Goal: Task Accomplishment & Management: Manage account settings

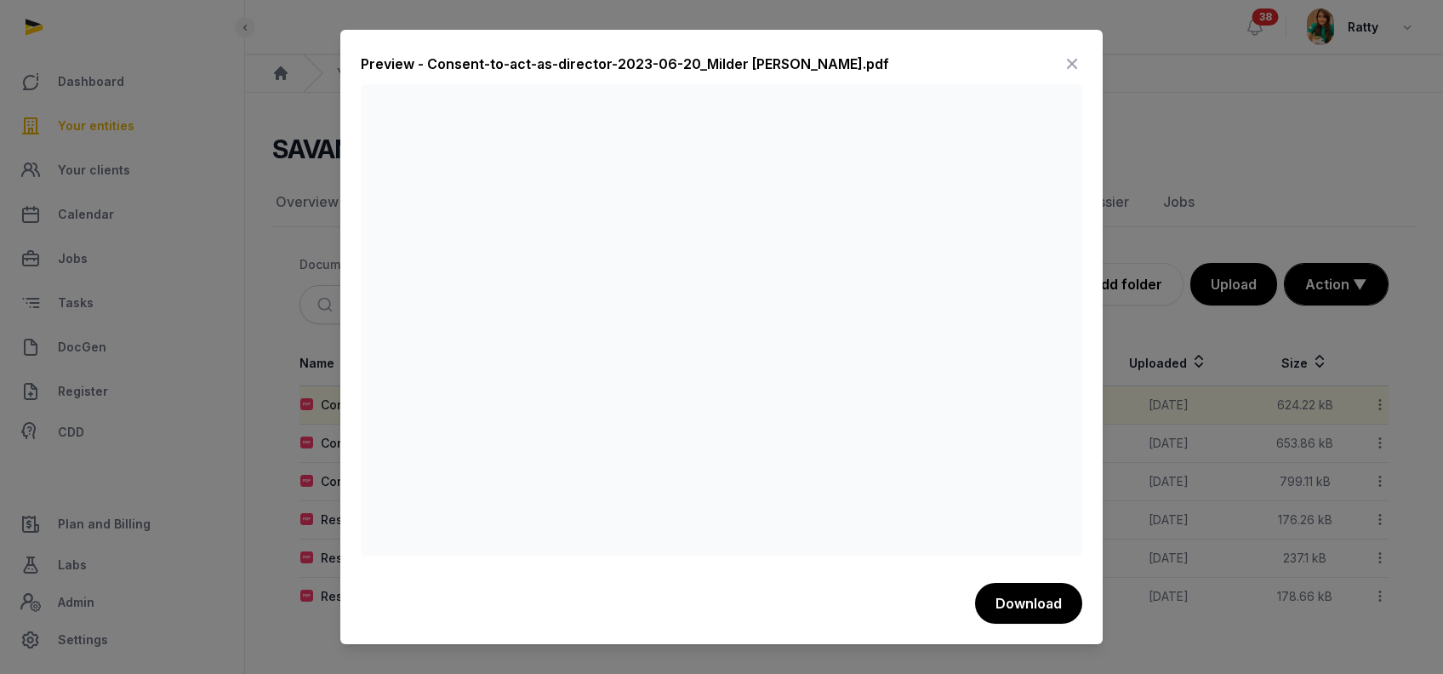
click at [1072, 55] on icon at bounding box center [1072, 63] width 20 height 27
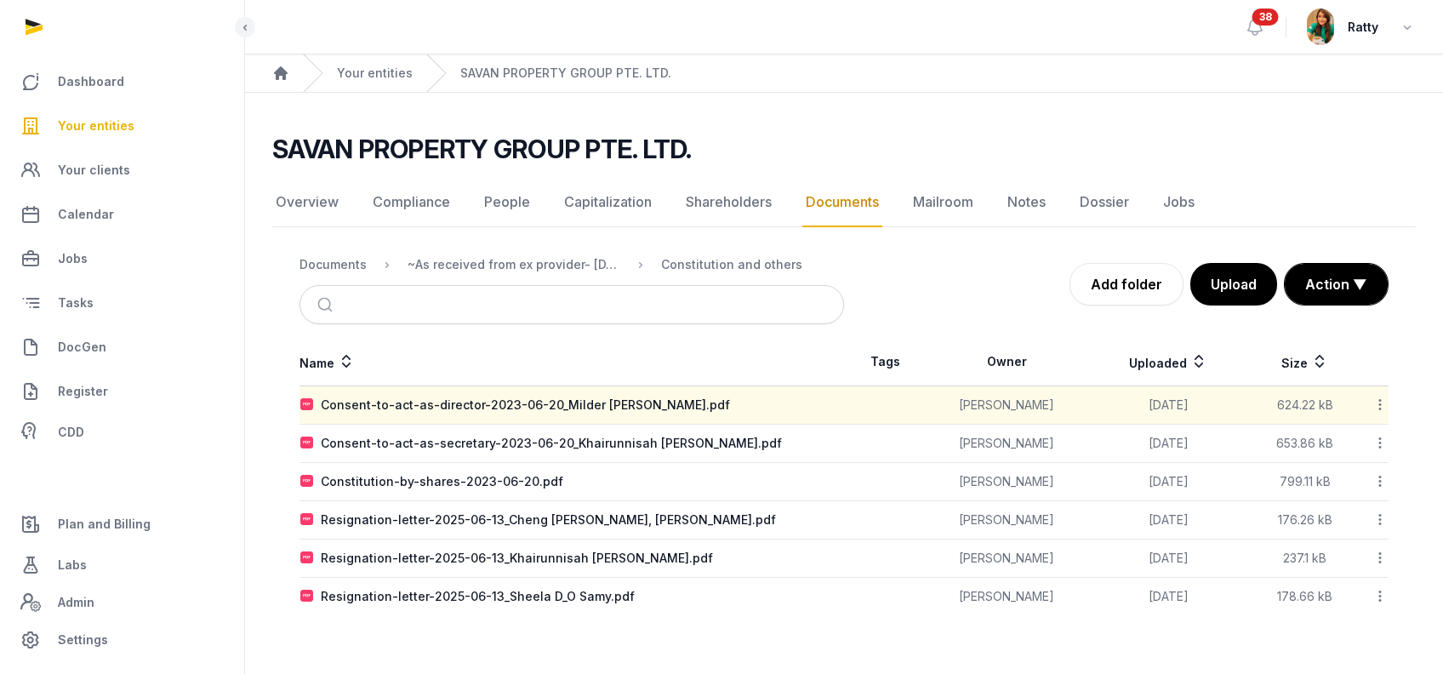
click at [89, 126] on span "Your entities" at bounding box center [96, 126] width 77 height 20
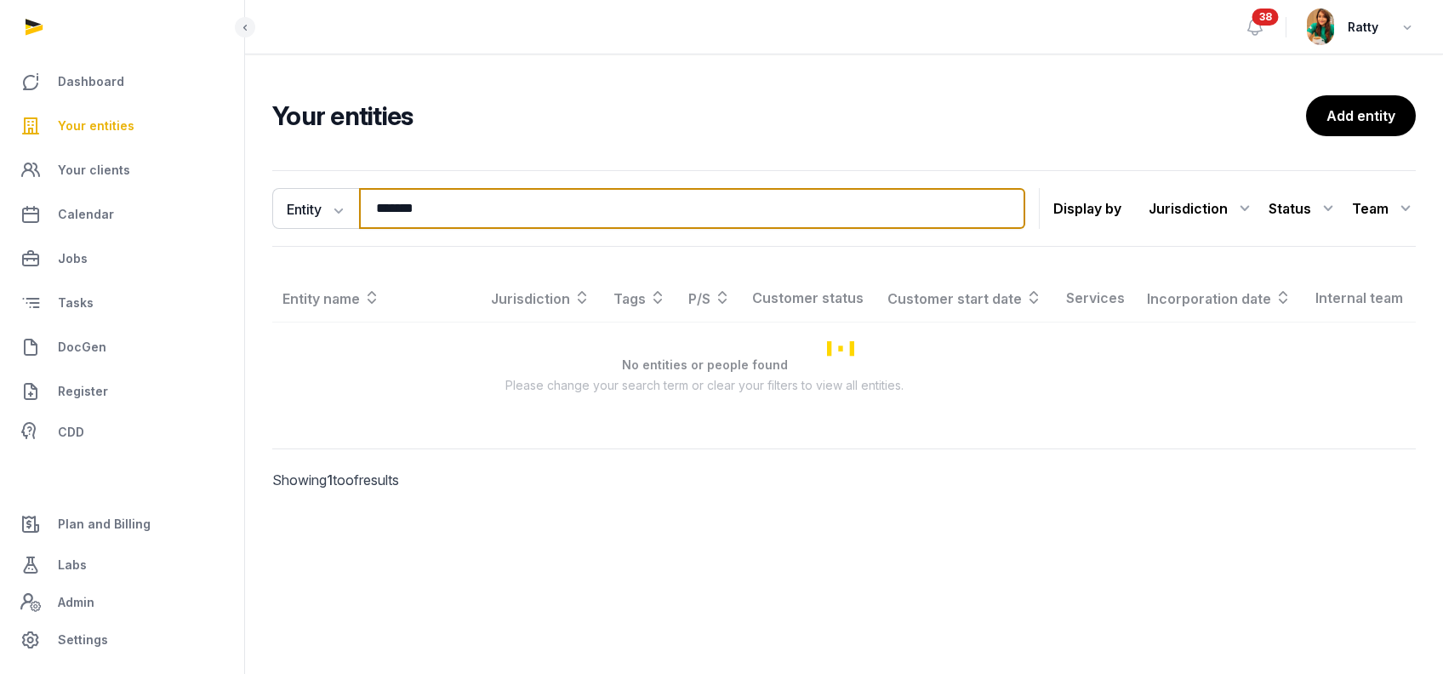
drag, startPoint x: 429, startPoint y: 208, endPoint x: -81, endPoint y: 197, distance: 509.9
click at [0, 197] on html "Dashboard Your entities Your clients Calendar Jobs Tasks DocGen Register CDD Pl…" at bounding box center [721, 337] width 1443 height 674
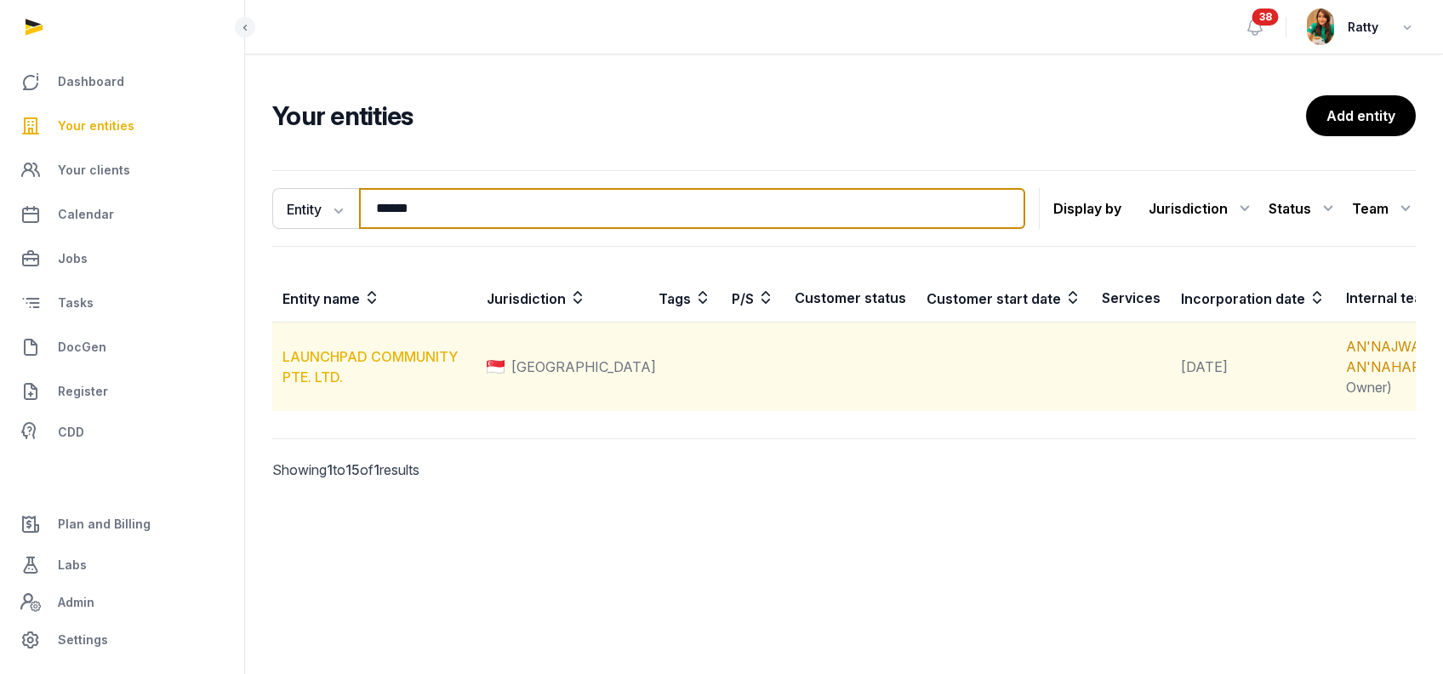
type input "******"
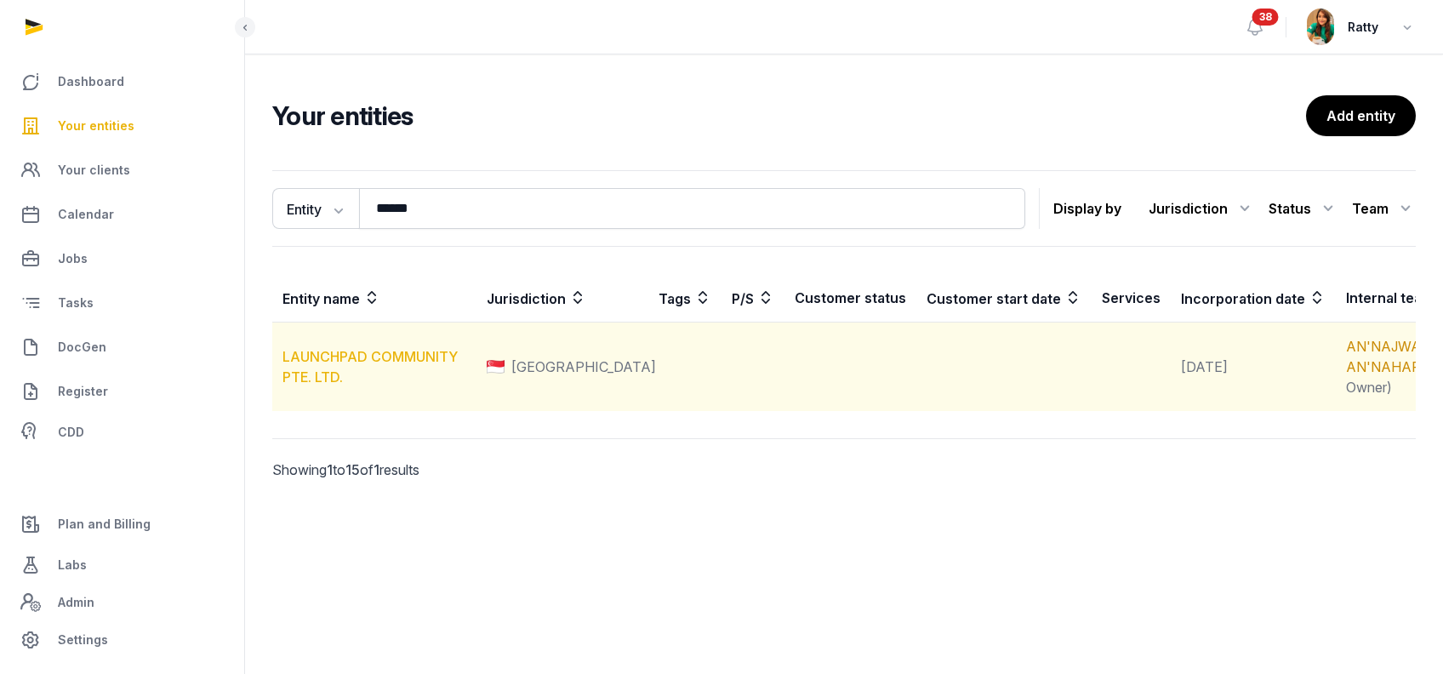
click at [309, 372] on link "LAUNCHPAD COMMUNITY PTE. LTD." at bounding box center [370, 366] width 175 height 37
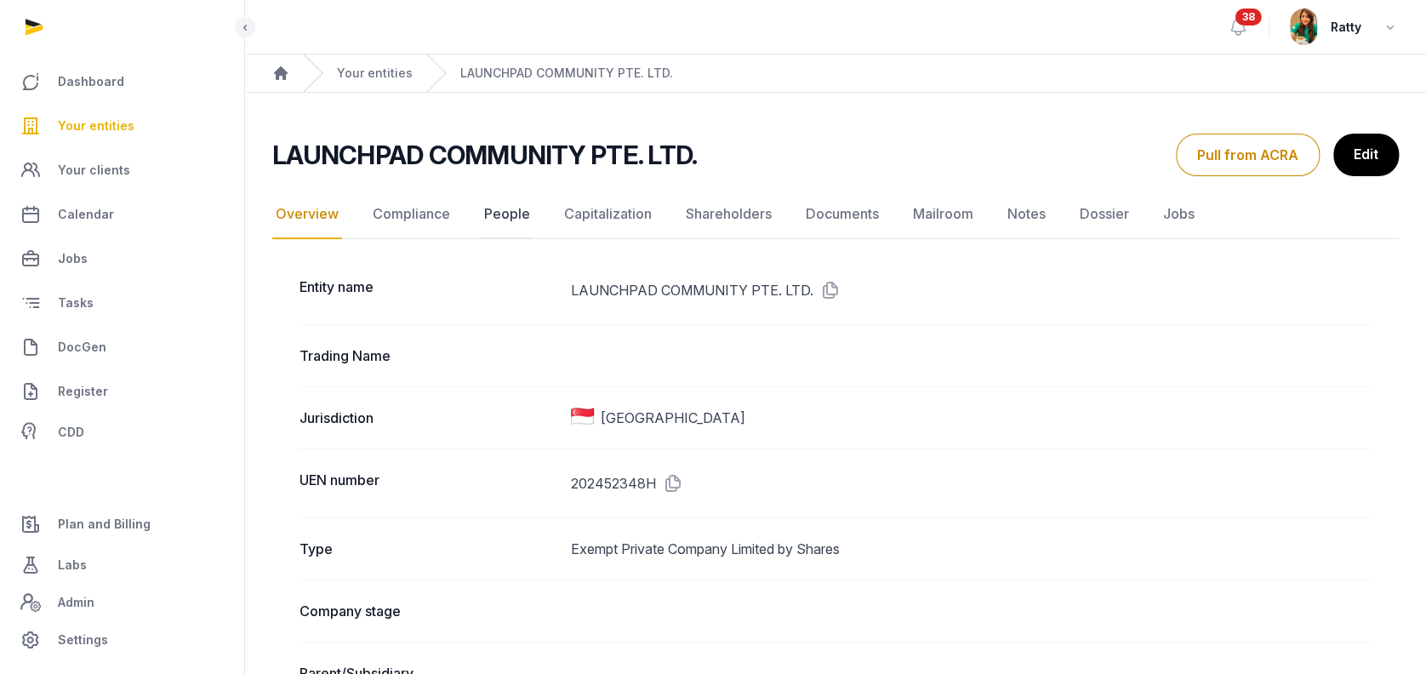
click at [492, 211] on link "People" at bounding box center [507, 214] width 53 height 49
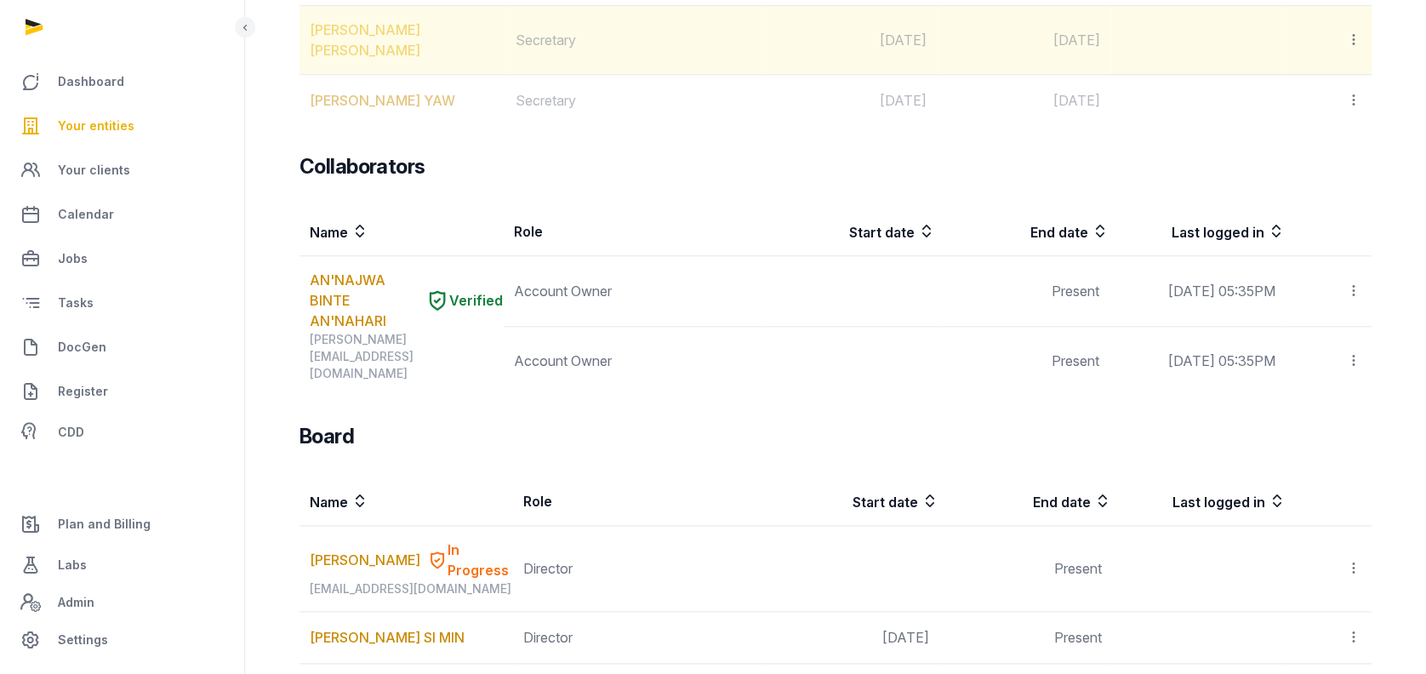
scroll to position [794, 0]
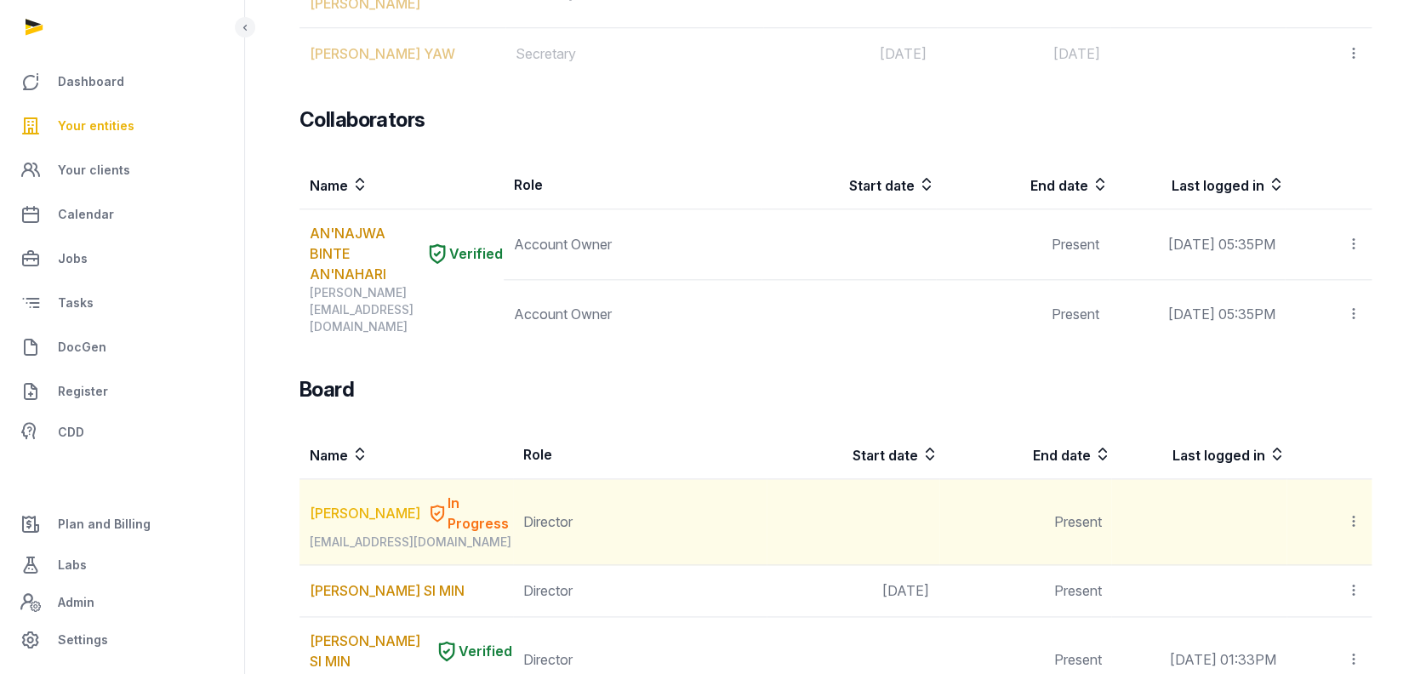
click at [374, 503] on link "[PERSON_NAME]" at bounding box center [365, 513] width 111 height 20
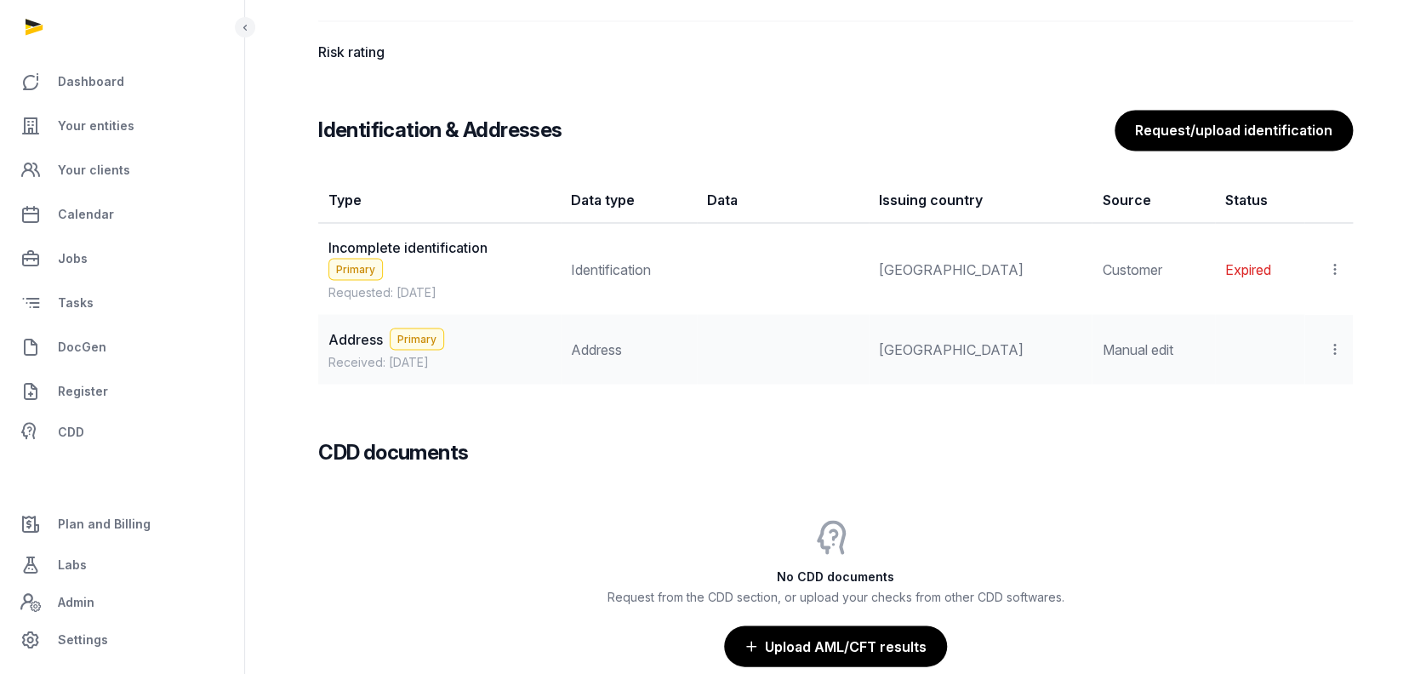
scroll to position [1593, 0]
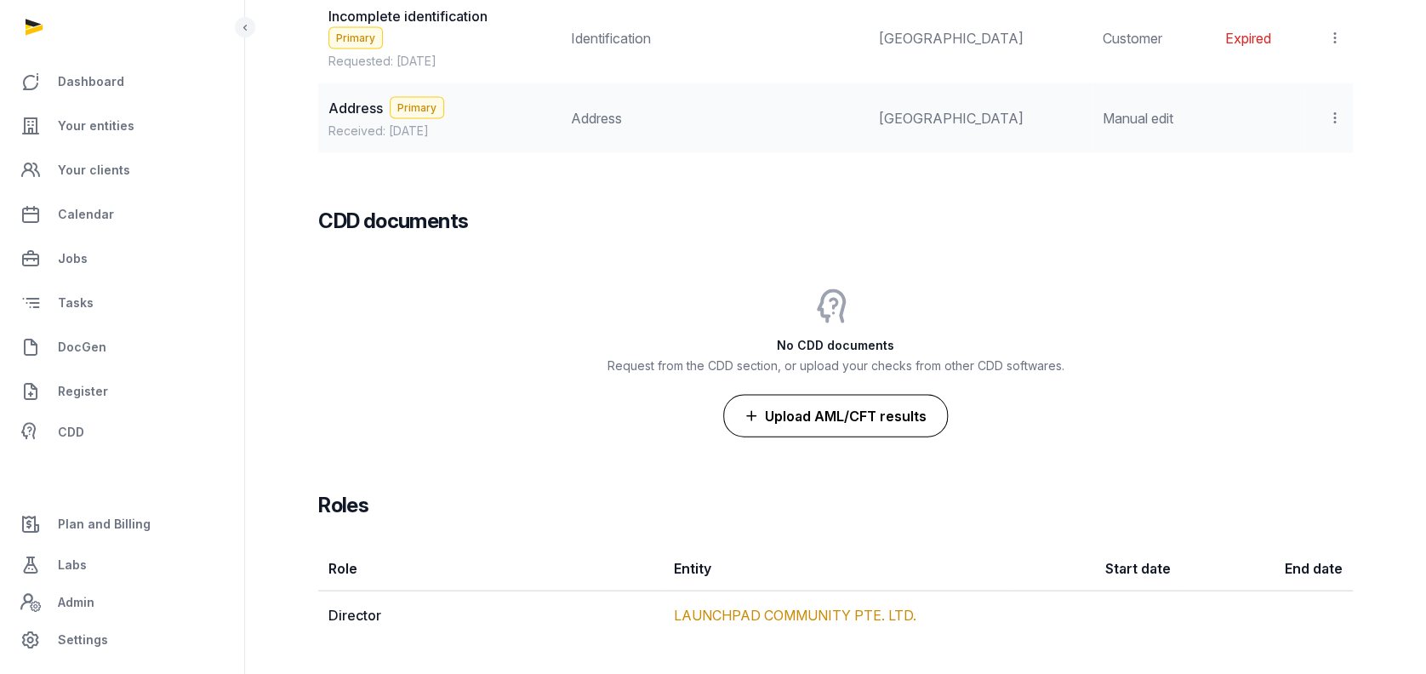
click at [820, 414] on button "Upload AML/CFT results" at bounding box center [835, 415] width 225 height 43
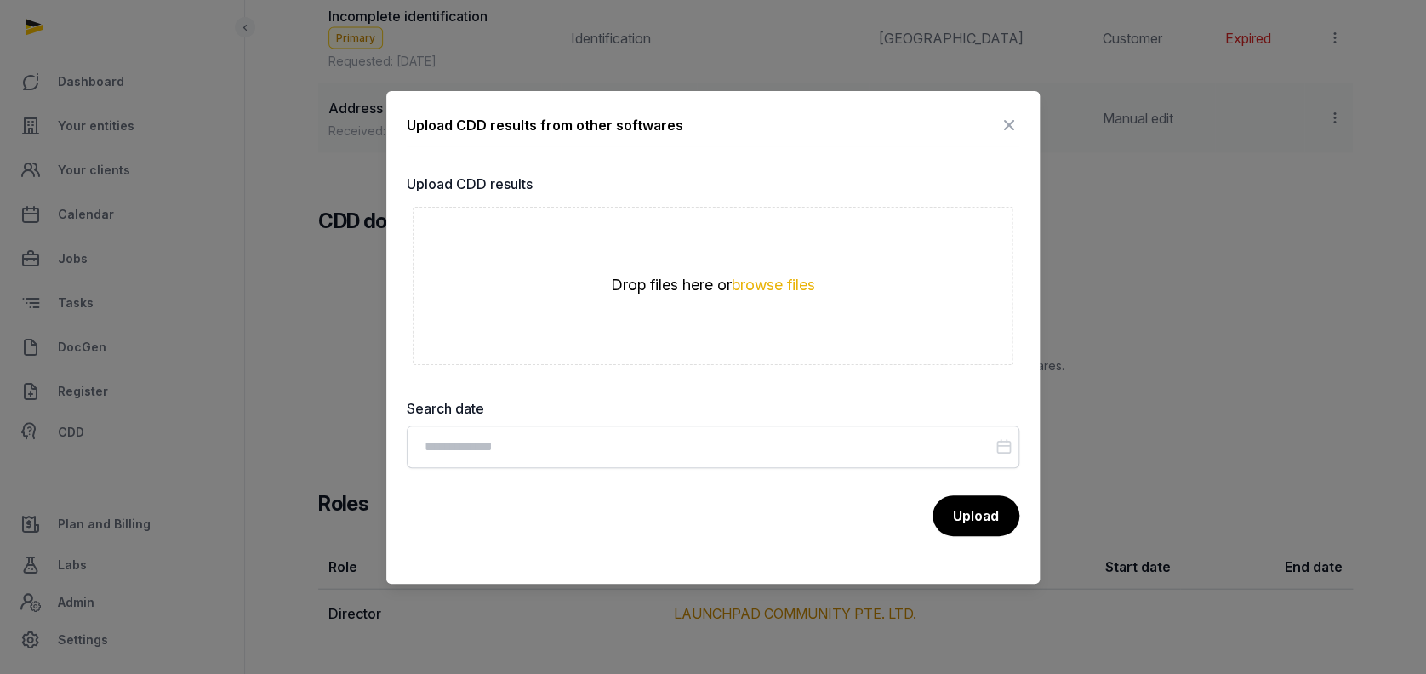
click at [1011, 118] on icon at bounding box center [1009, 124] width 20 height 27
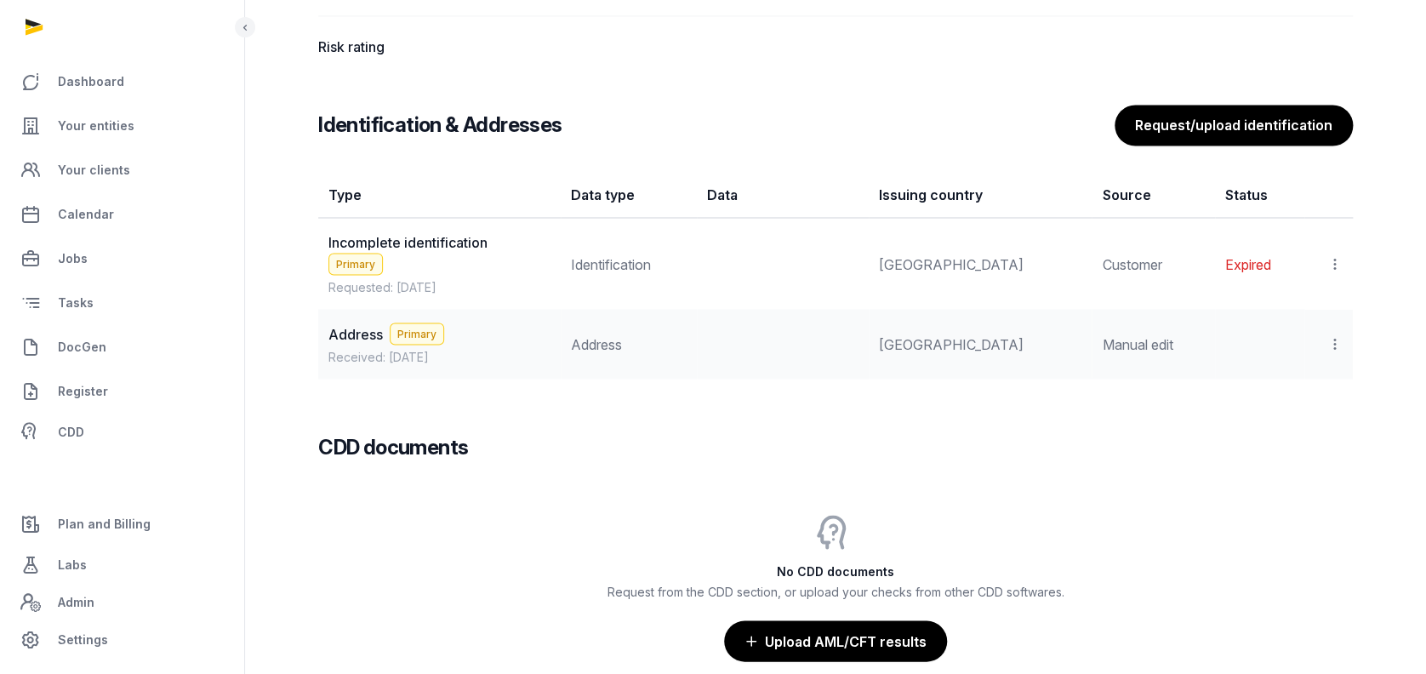
scroll to position [1140, 0]
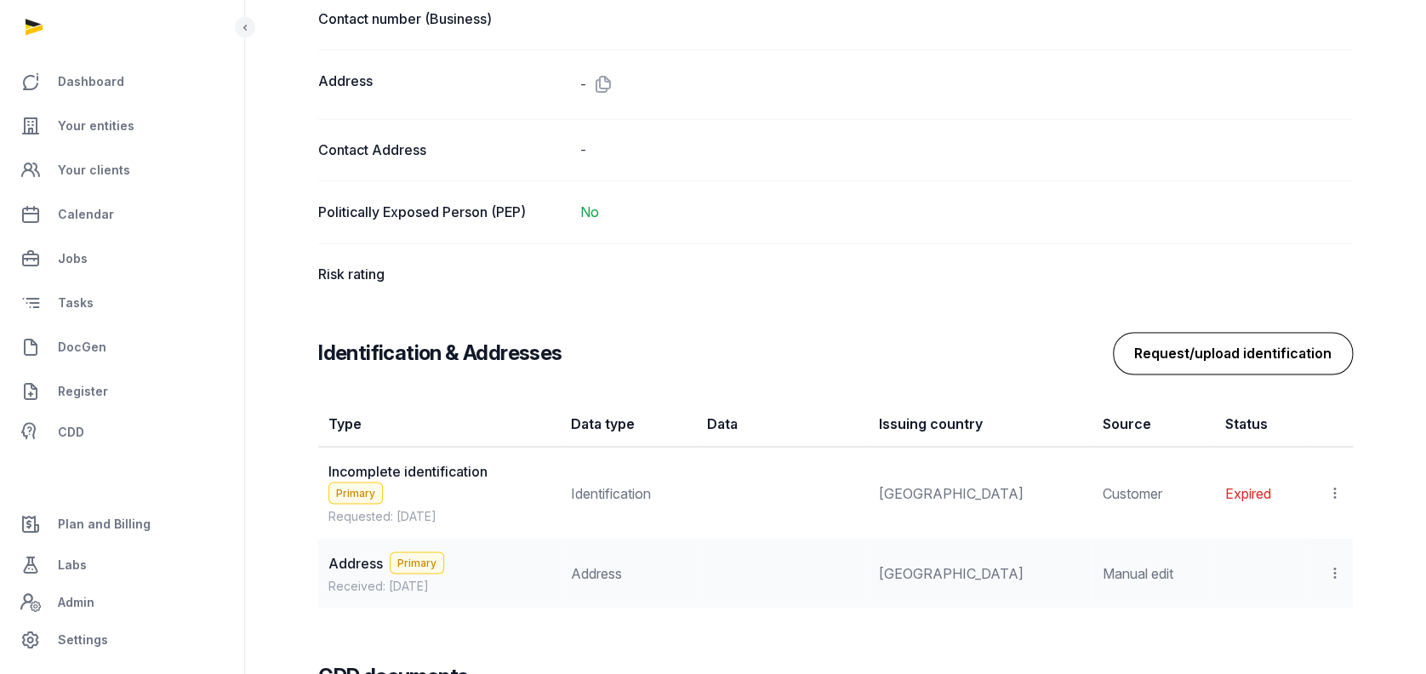
click at [1266, 337] on button "Request/upload identification" at bounding box center [1233, 353] width 240 height 43
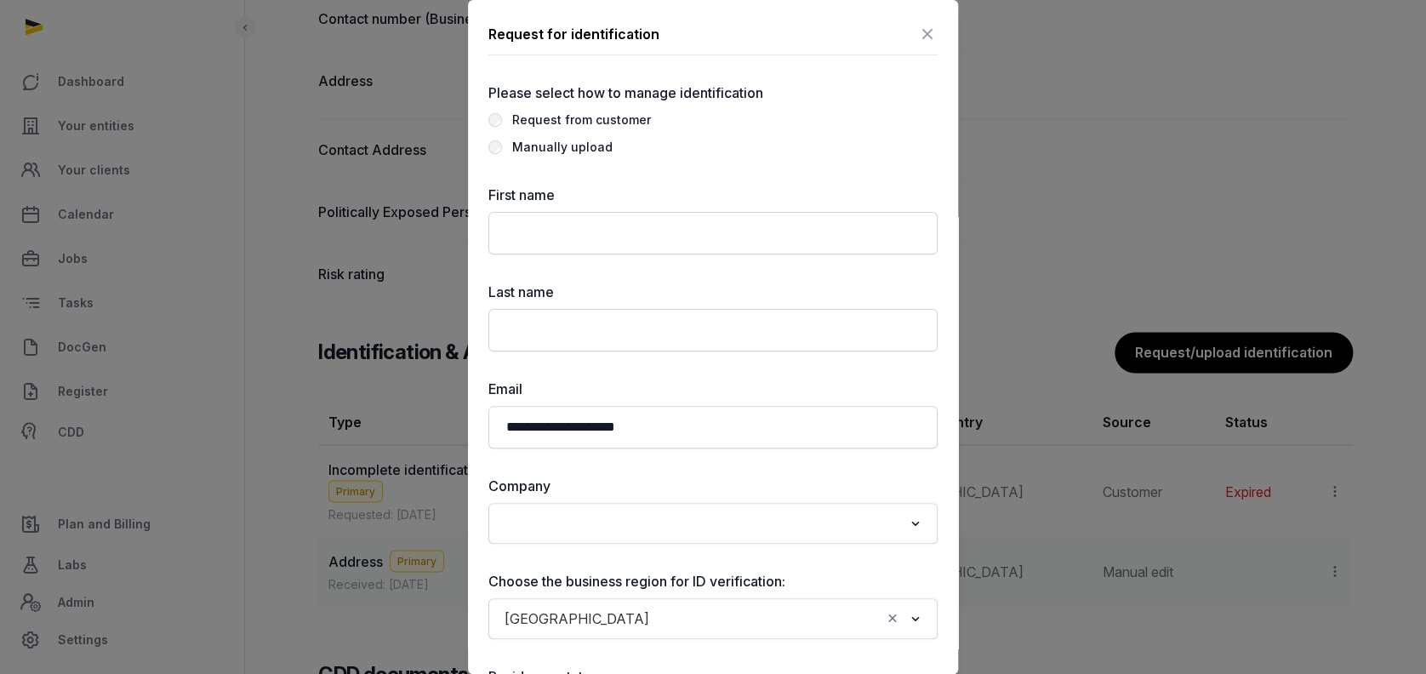
click at [504, 150] on label "Manually upload" at bounding box center [713, 147] width 449 height 20
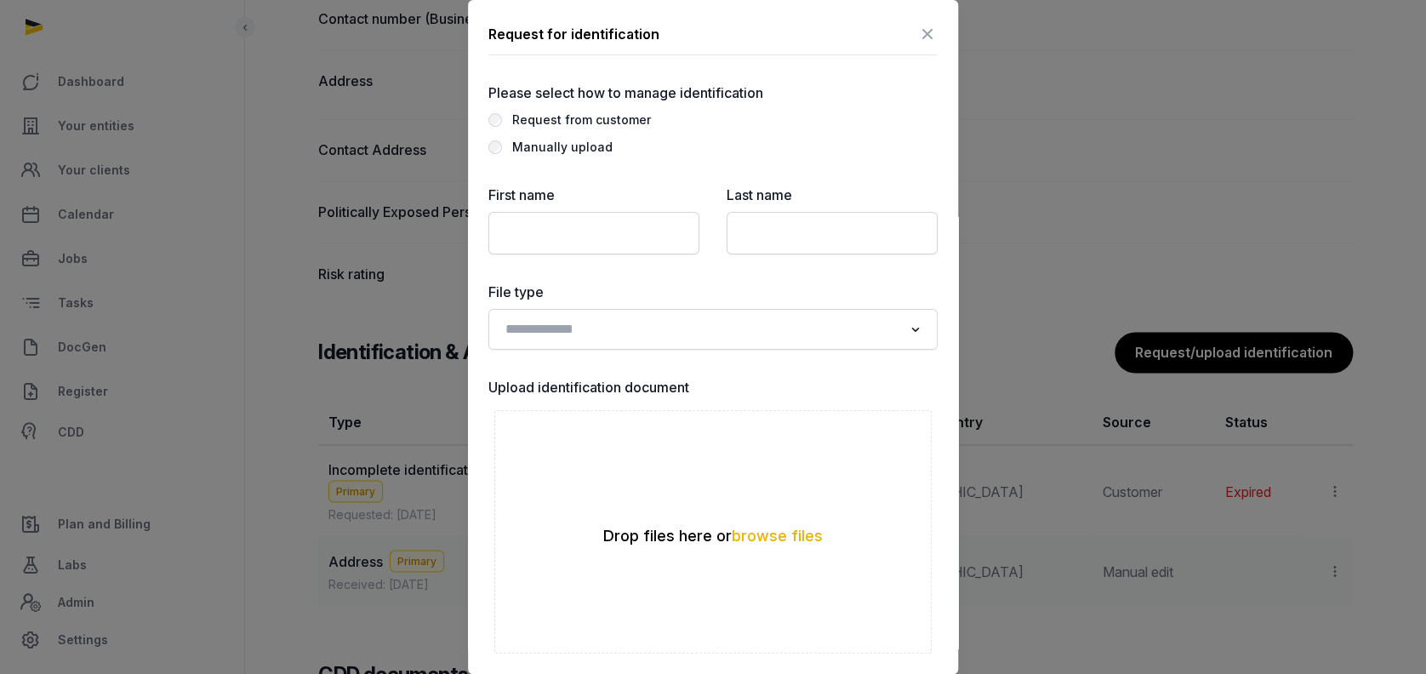
click at [917, 37] on icon at bounding box center [927, 33] width 20 height 27
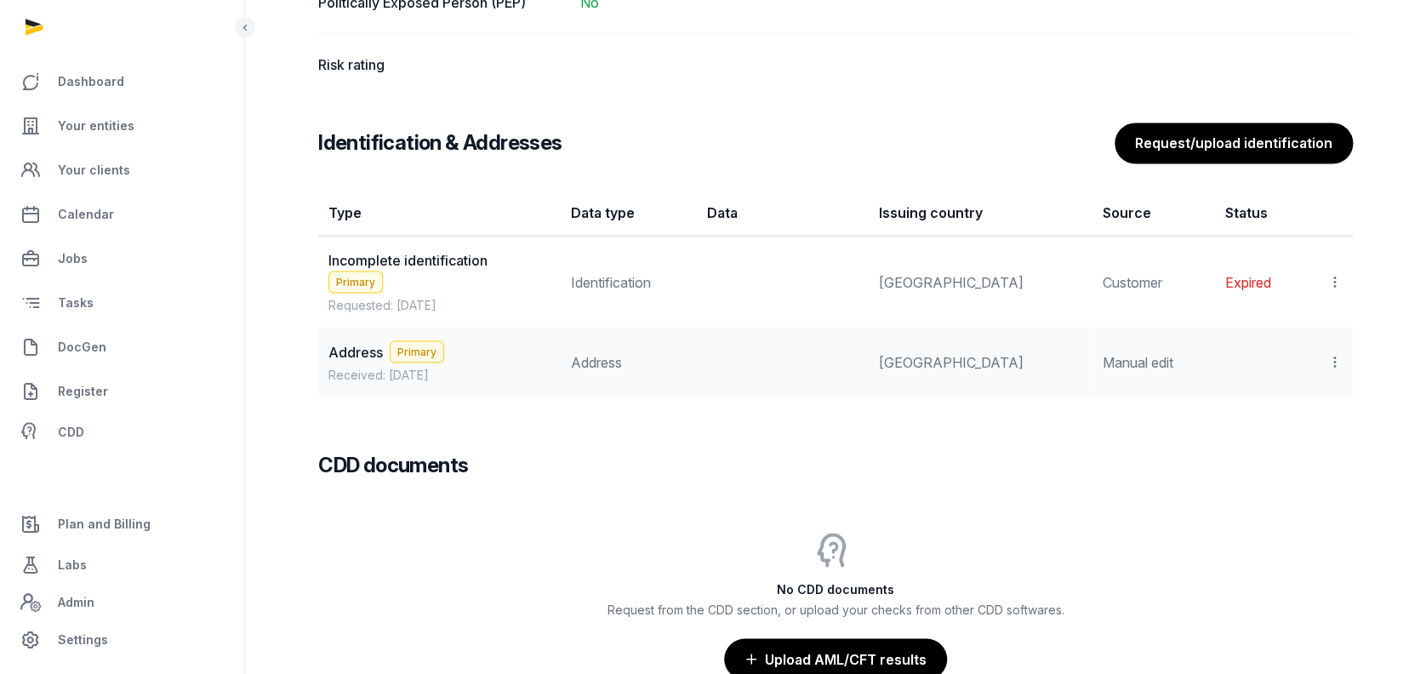
scroll to position [1367, 0]
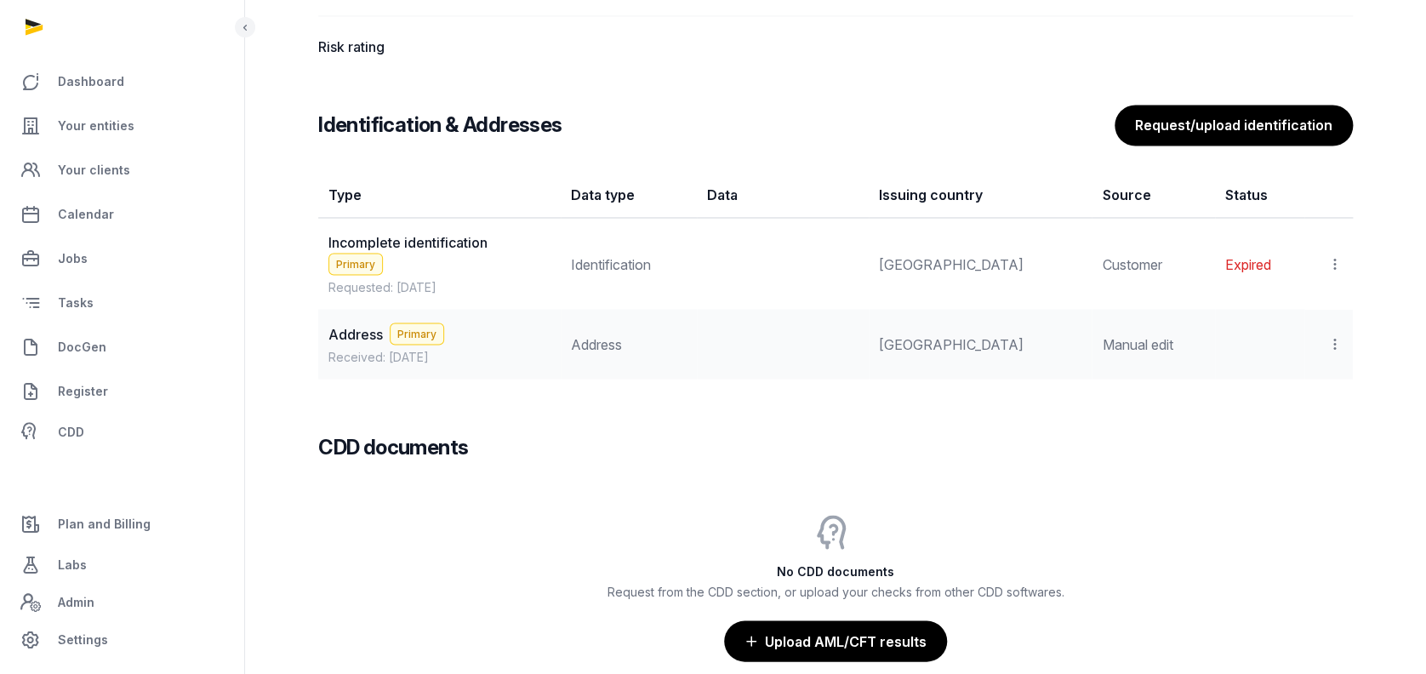
click at [1341, 343] on icon at bounding box center [1335, 343] width 15 height 18
click at [1307, 384] on span "View" at bounding box center [1310, 389] width 31 height 17
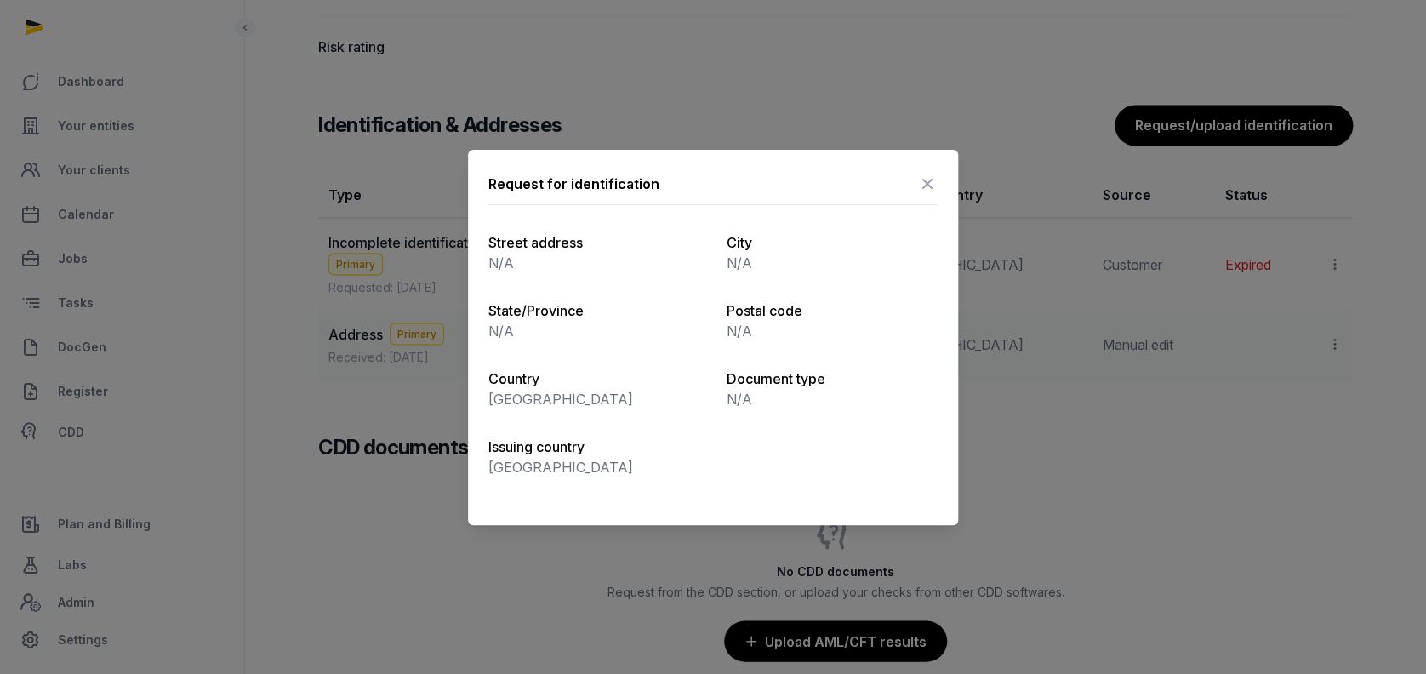
click at [923, 180] on icon at bounding box center [927, 183] width 20 height 27
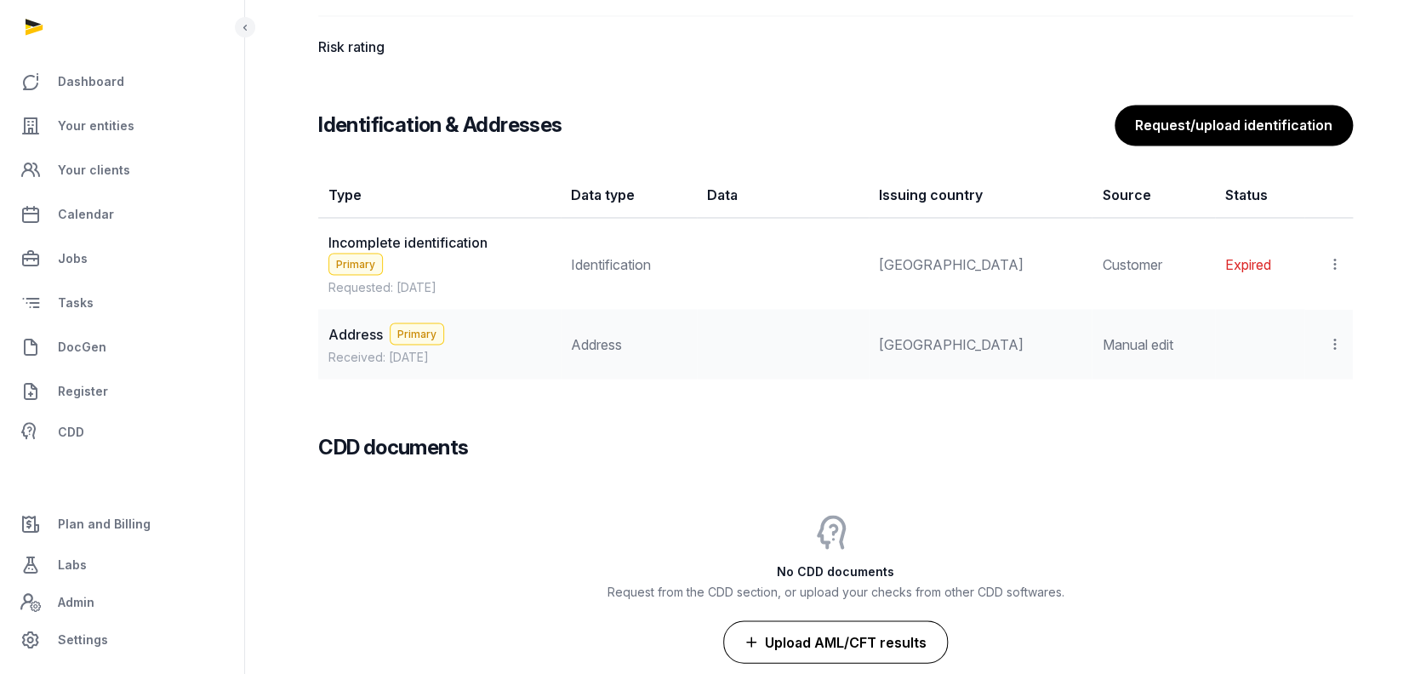
click at [845, 620] on button "Upload AML/CFT results" at bounding box center [835, 641] width 225 height 43
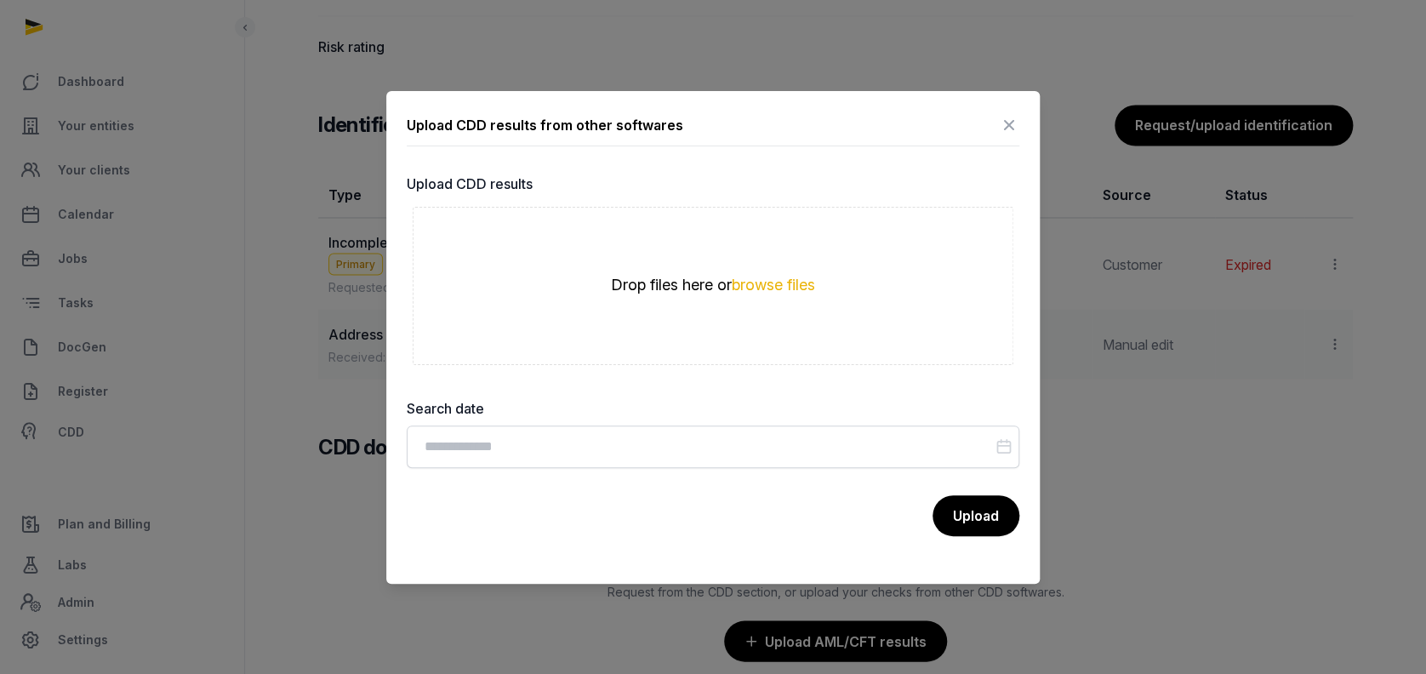
click at [1003, 115] on icon at bounding box center [1009, 124] width 20 height 27
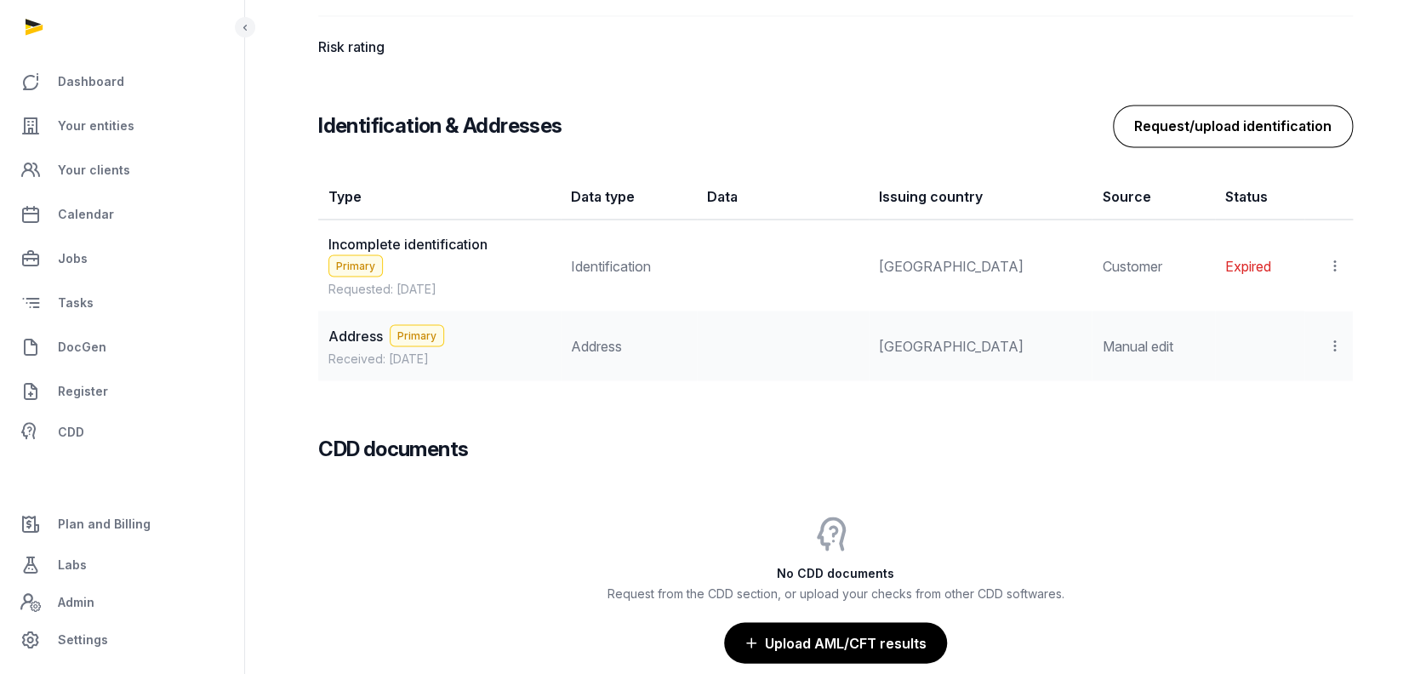
click at [1185, 114] on button "Request/upload identification" at bounding box center [1233, 126] width 240 height 43
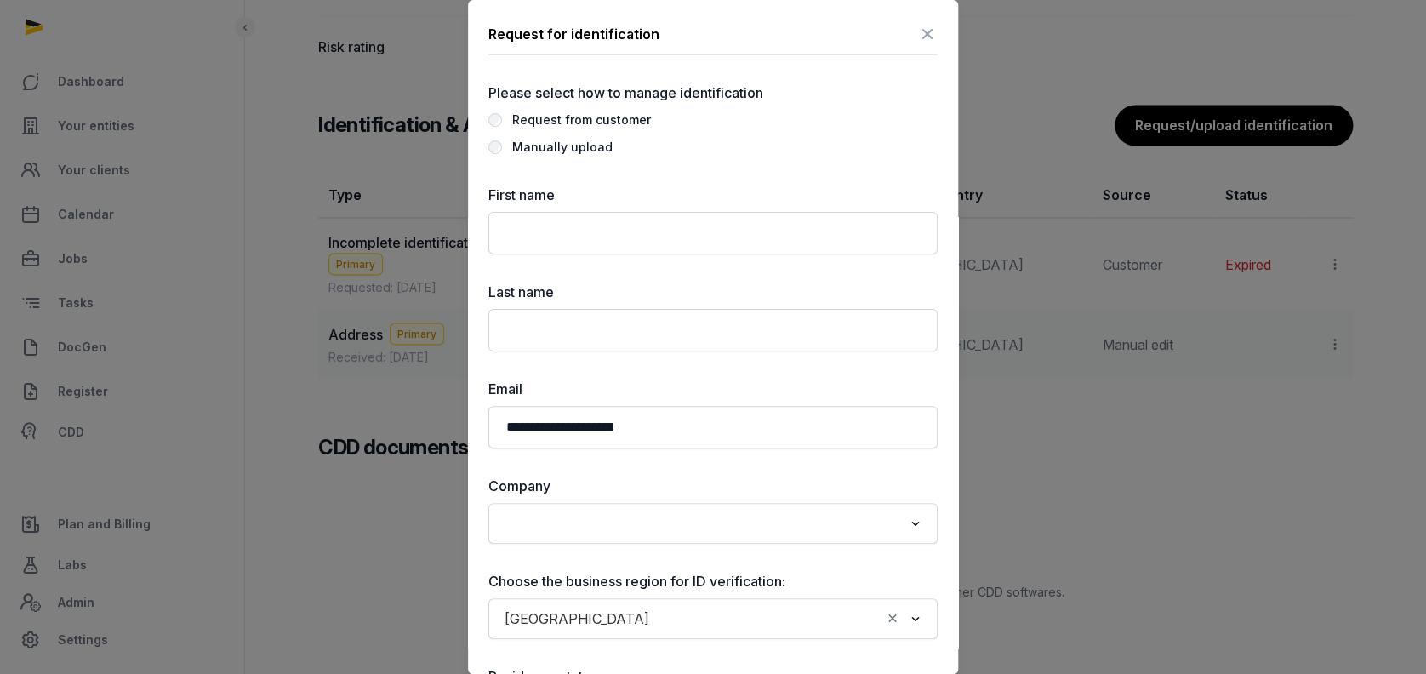
click at [917, 33] on icon at bounding box center [927, 33] width 20 height 27
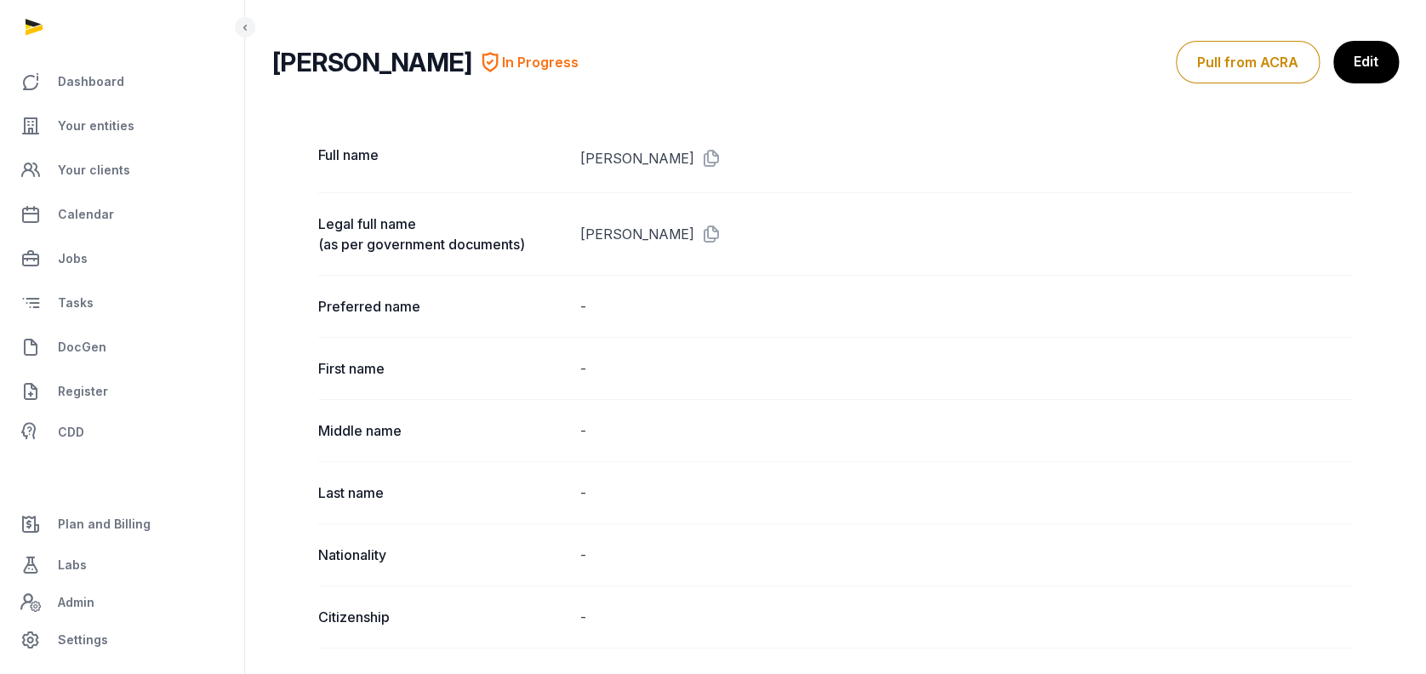
scroll to position [0, 0]
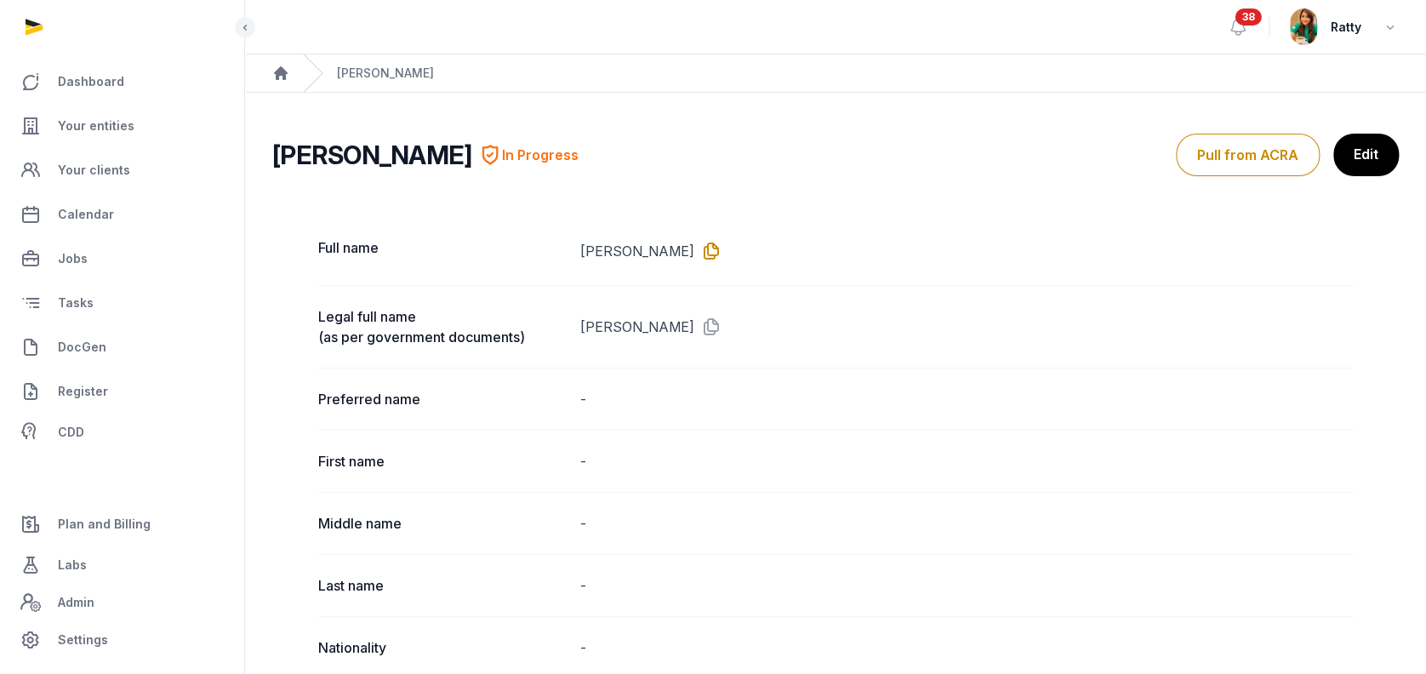
click at [696, 243] on icon at bounding box center [707, 250] width 27 height 27
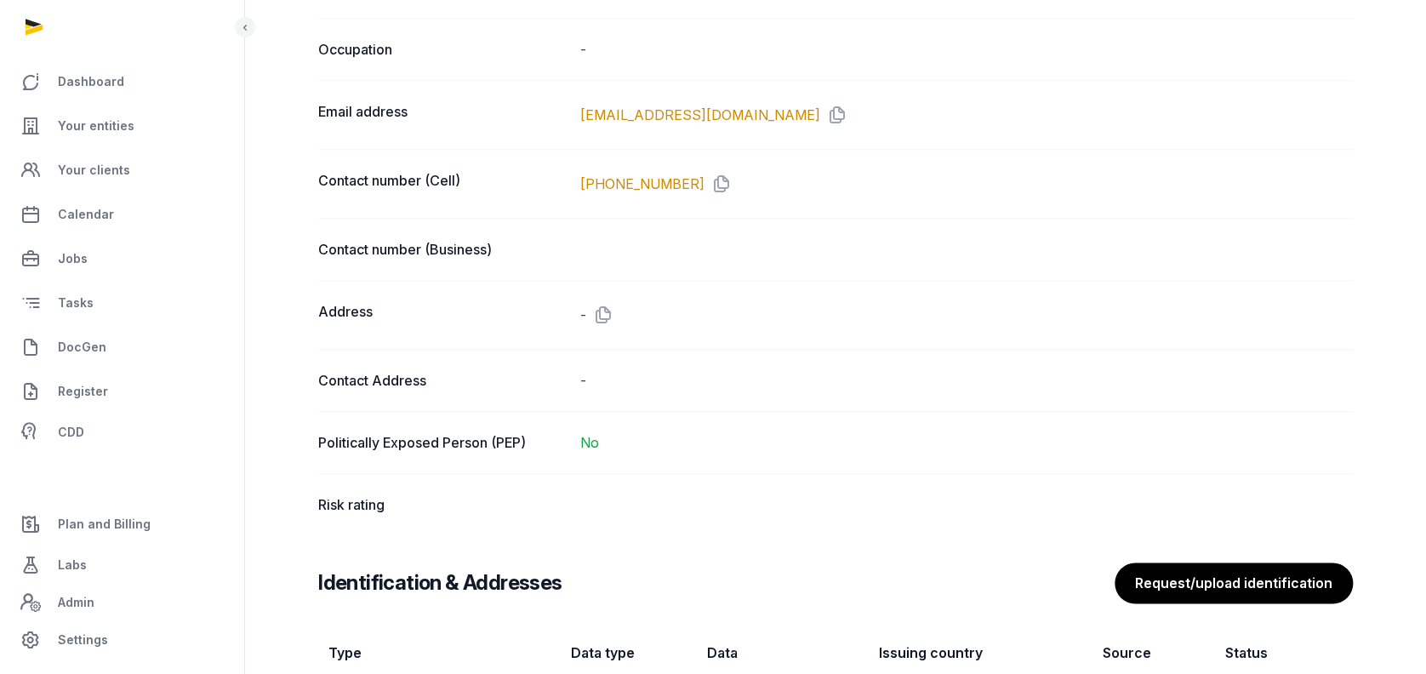
scroll to position [1248, 0]
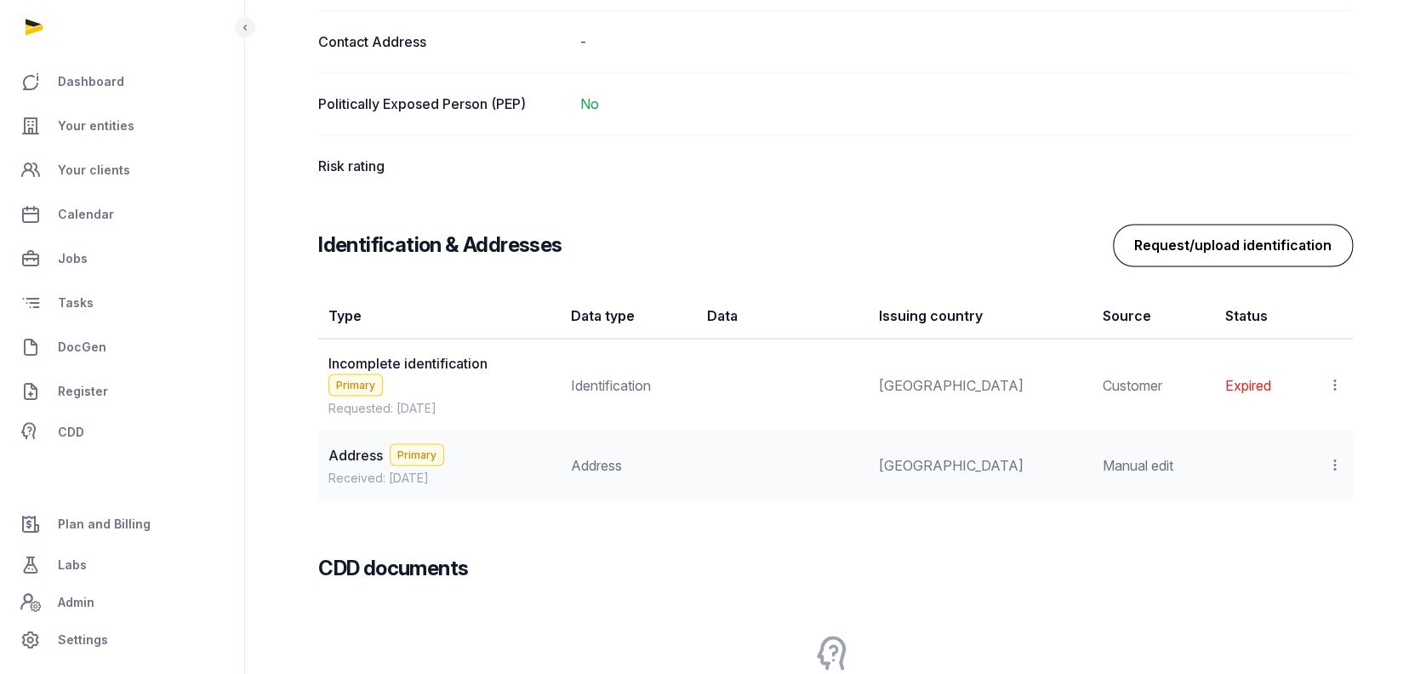
click at [1262, 255] on button "Request/upload identification" at bounding box center [1233, 245] width 240 height 43
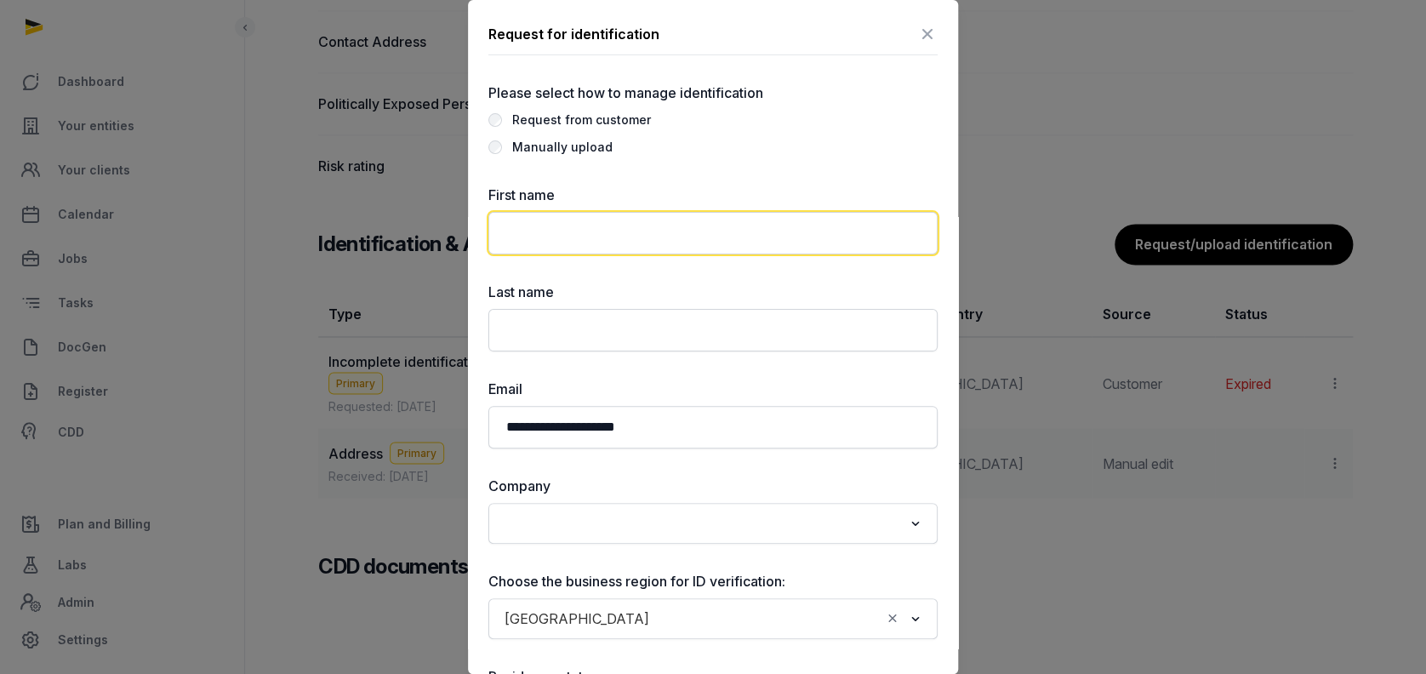
click at [696, 223] on input "text" at bounding box center [713, 233] width 449 height 43
paste input "**********"
type input "**********"
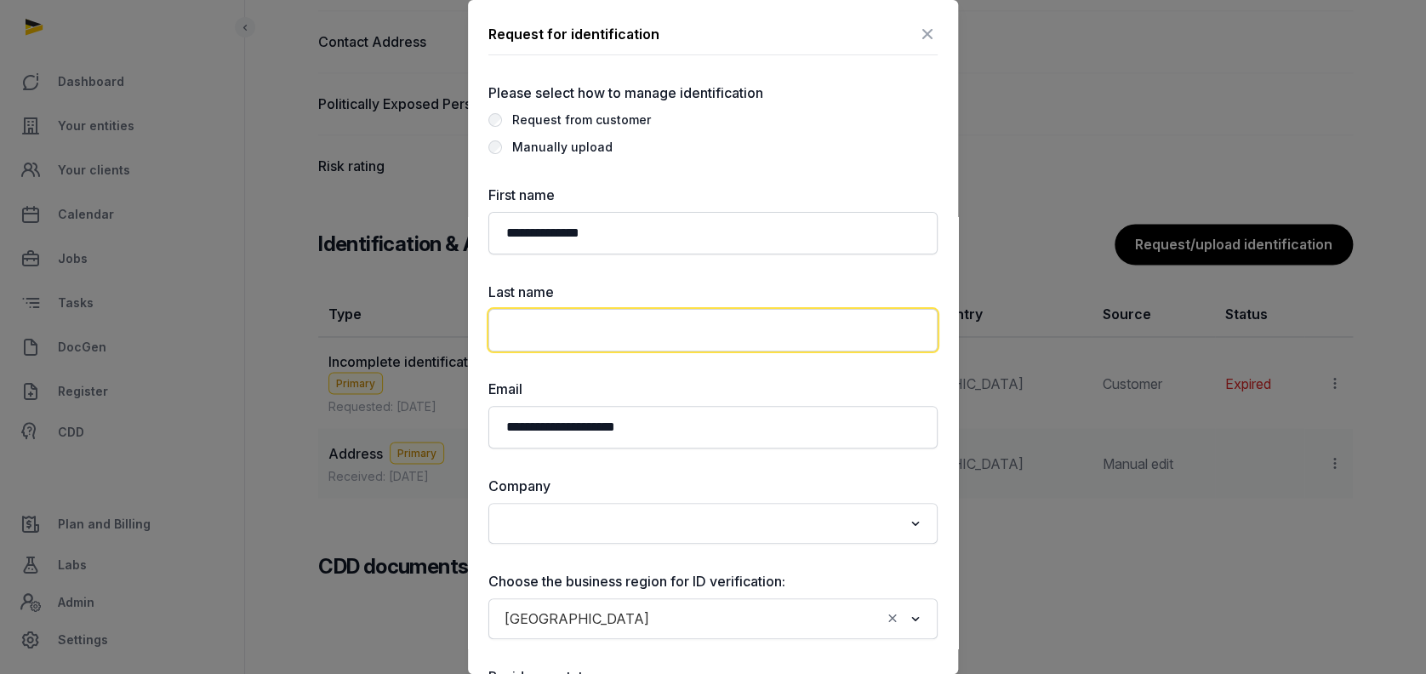
click at [620, 334] on input "text" at bounding box center [713, 330] width 449 height 43
paste input "**********"
drag, startPoint x: 534, startPoint y: 326, endPoint x: 300, endPoint y: 330, distance: 234.9
type input "*********"
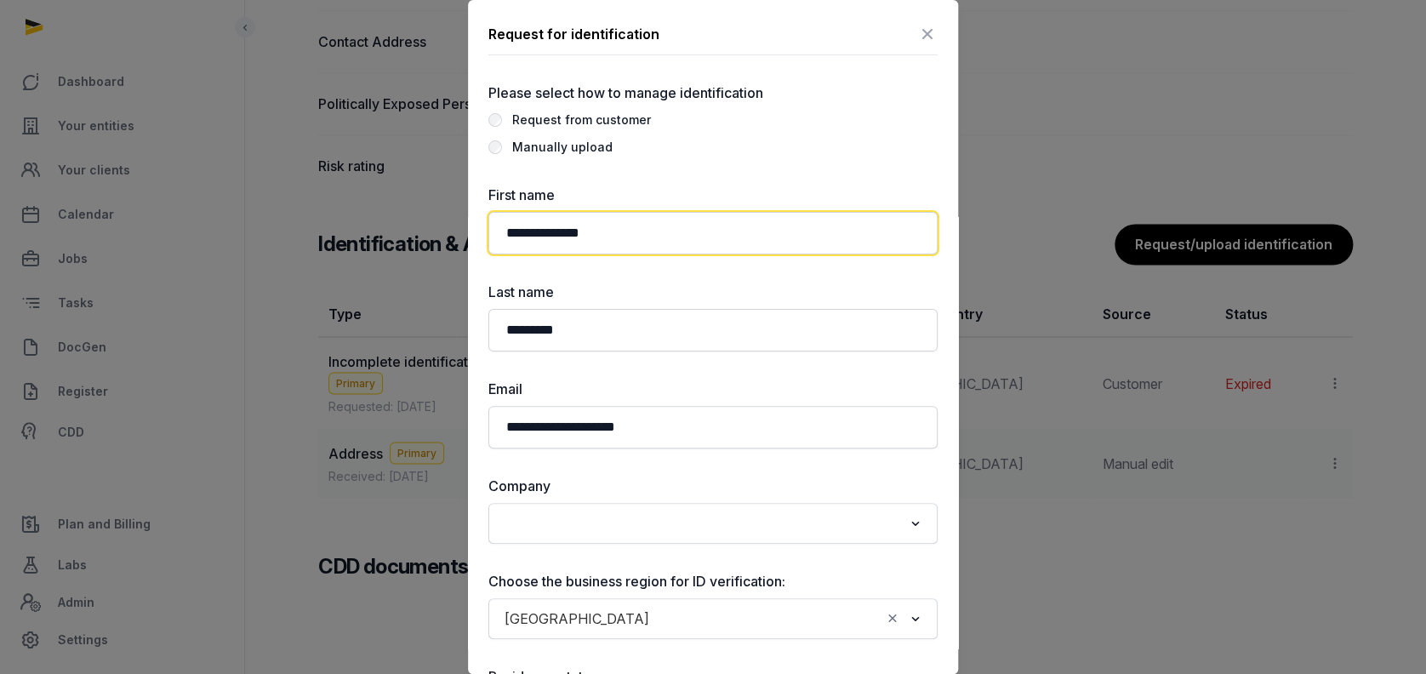
click at [641, 232] on input "**********" at bounding box center [713, 233] width 449 height 43
type input "****"
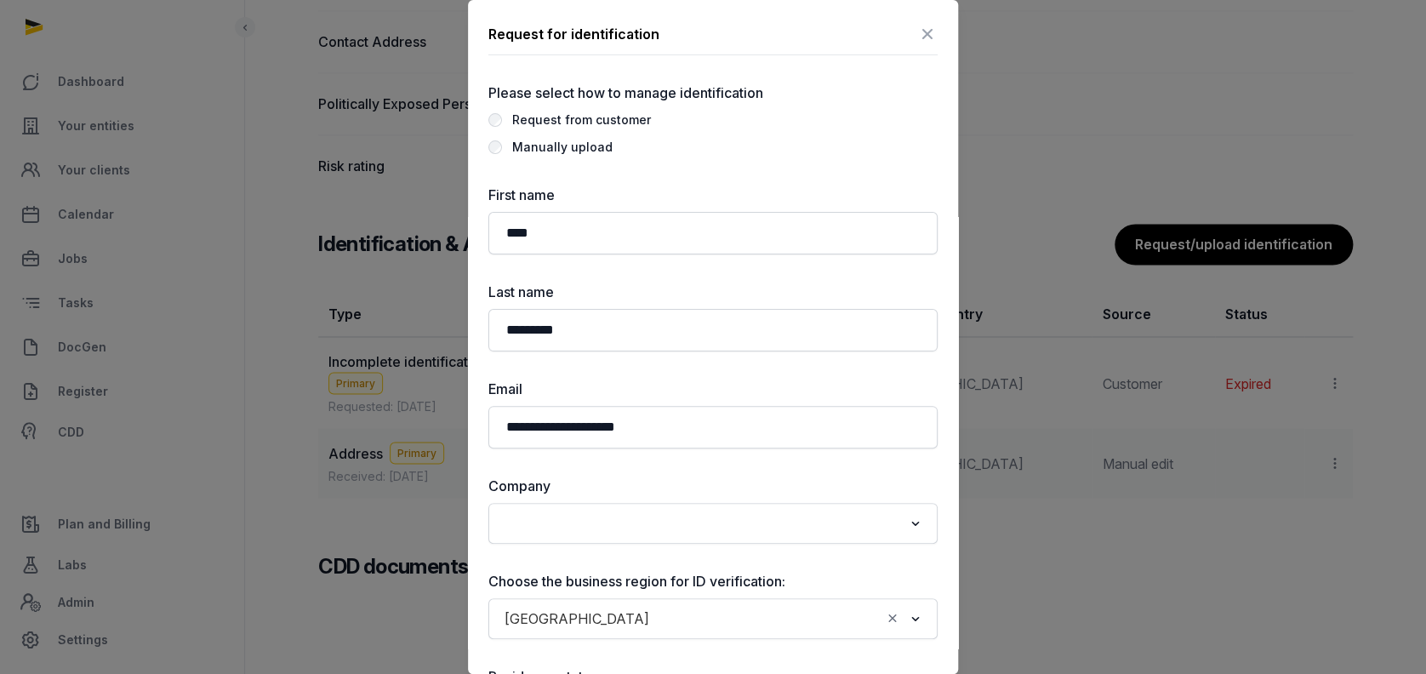
click at [715, 162] on div "**********" at bounding box center [713, 507] width 449 height 849
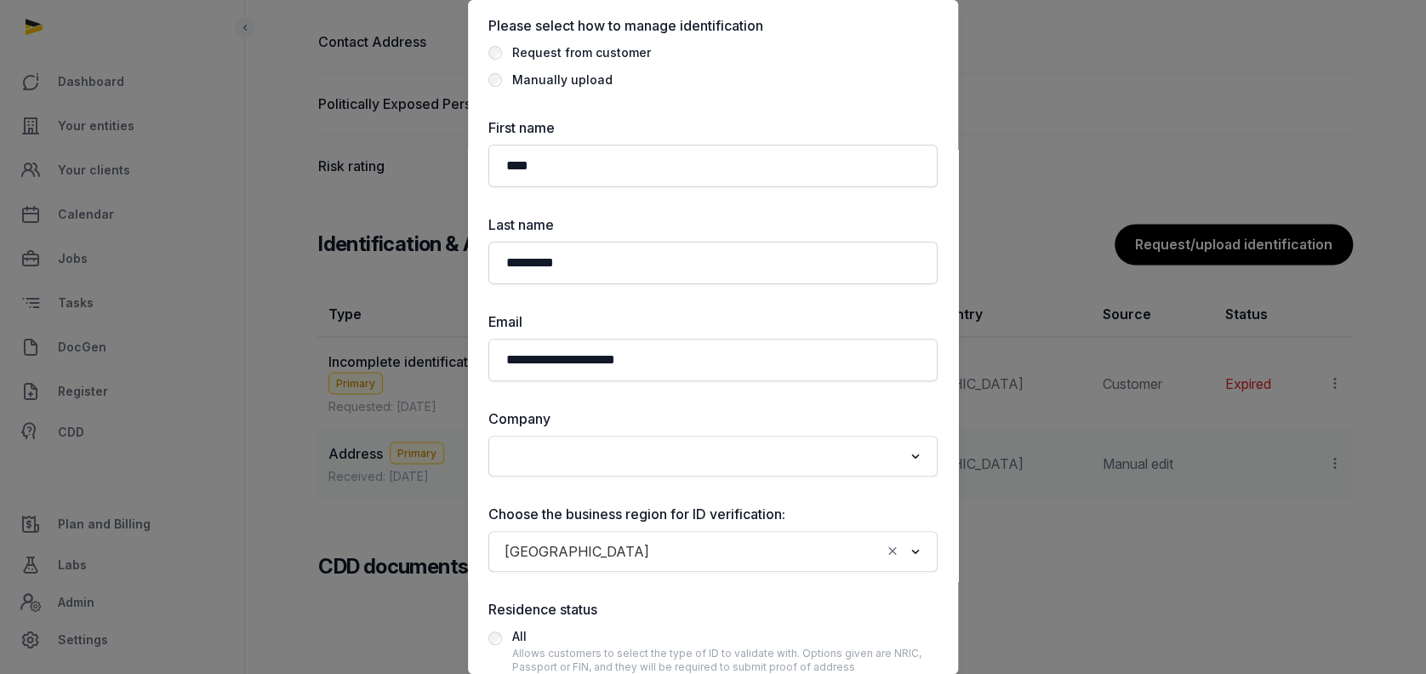
scroll to position [113, 0]
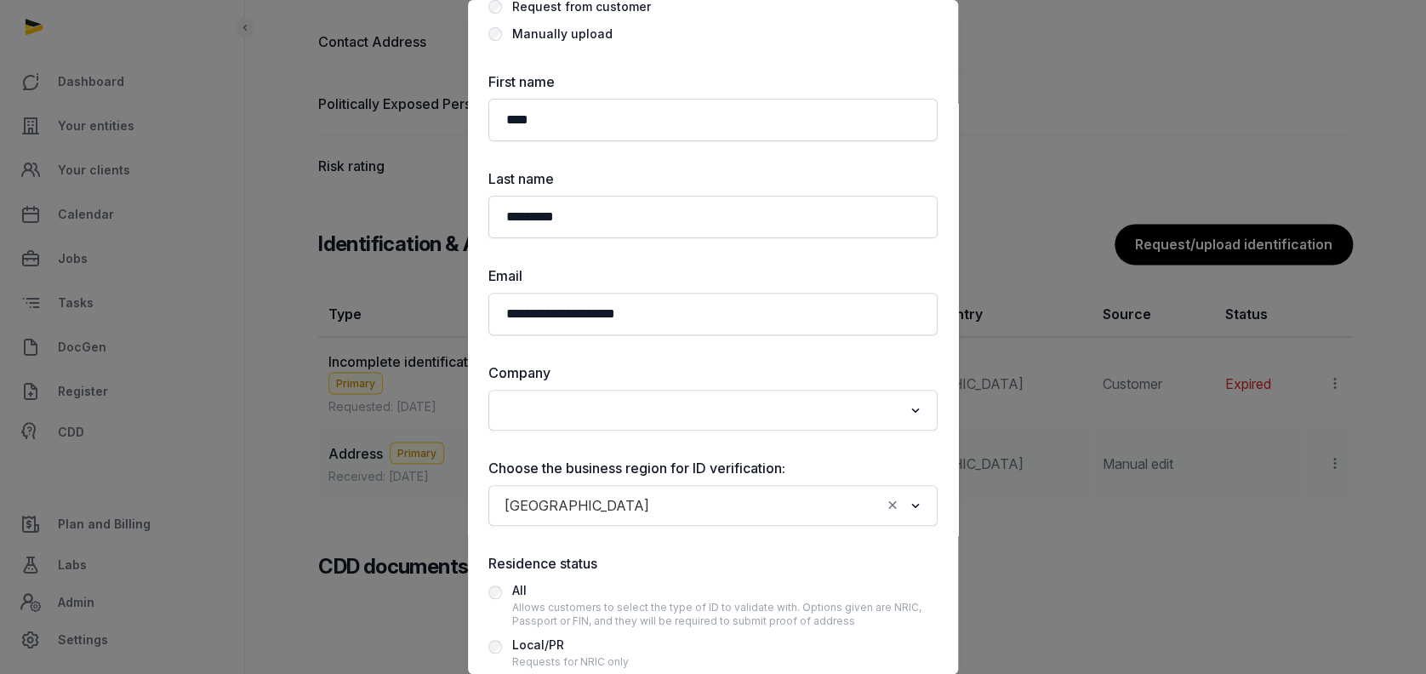
click at [538, 395] on div "Search for option" at bounding box center [701, 408] width 408 height 27
click at [564, 455] on li "LAUNCHPAD COMMUNITY PTE. LTD." at bounding box center [713, 447] width 448 height 25
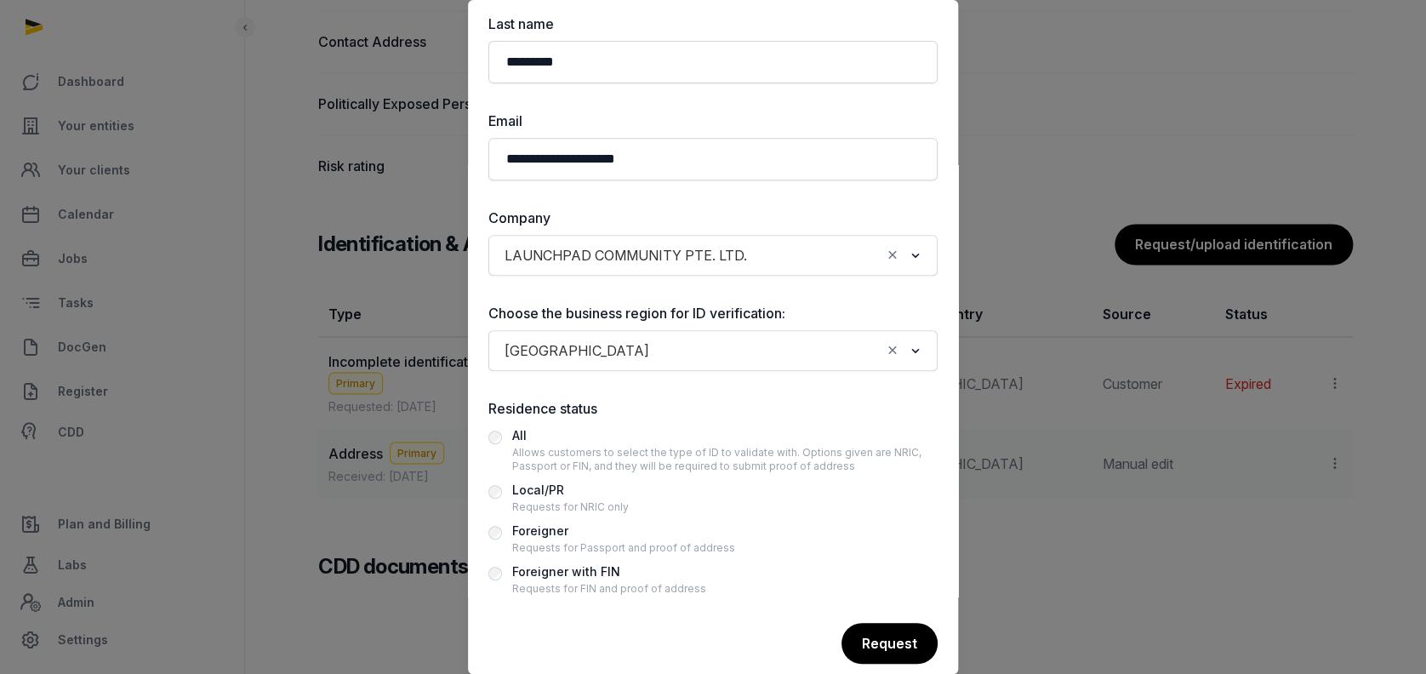
scroll to position [291, 0]
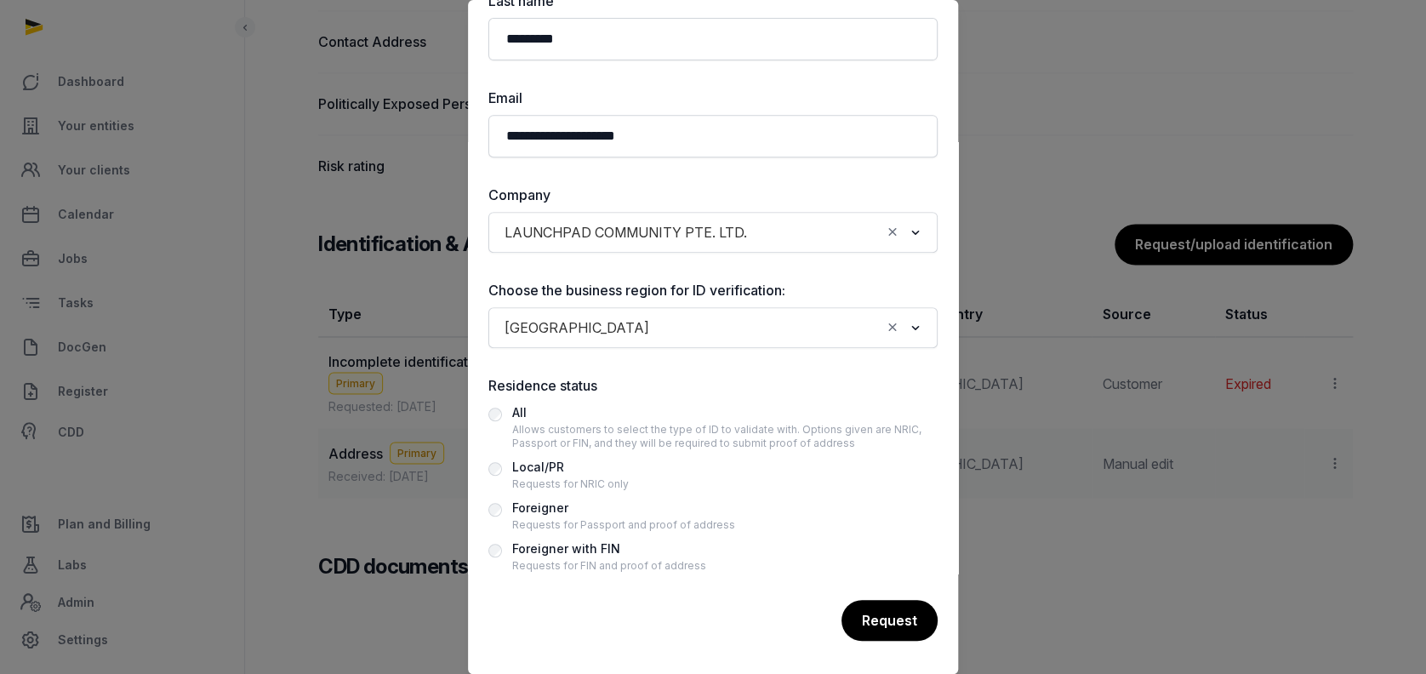
click at [540, 510] on div "Foreigner" at bounding box center [623, 508] width 223 height 20
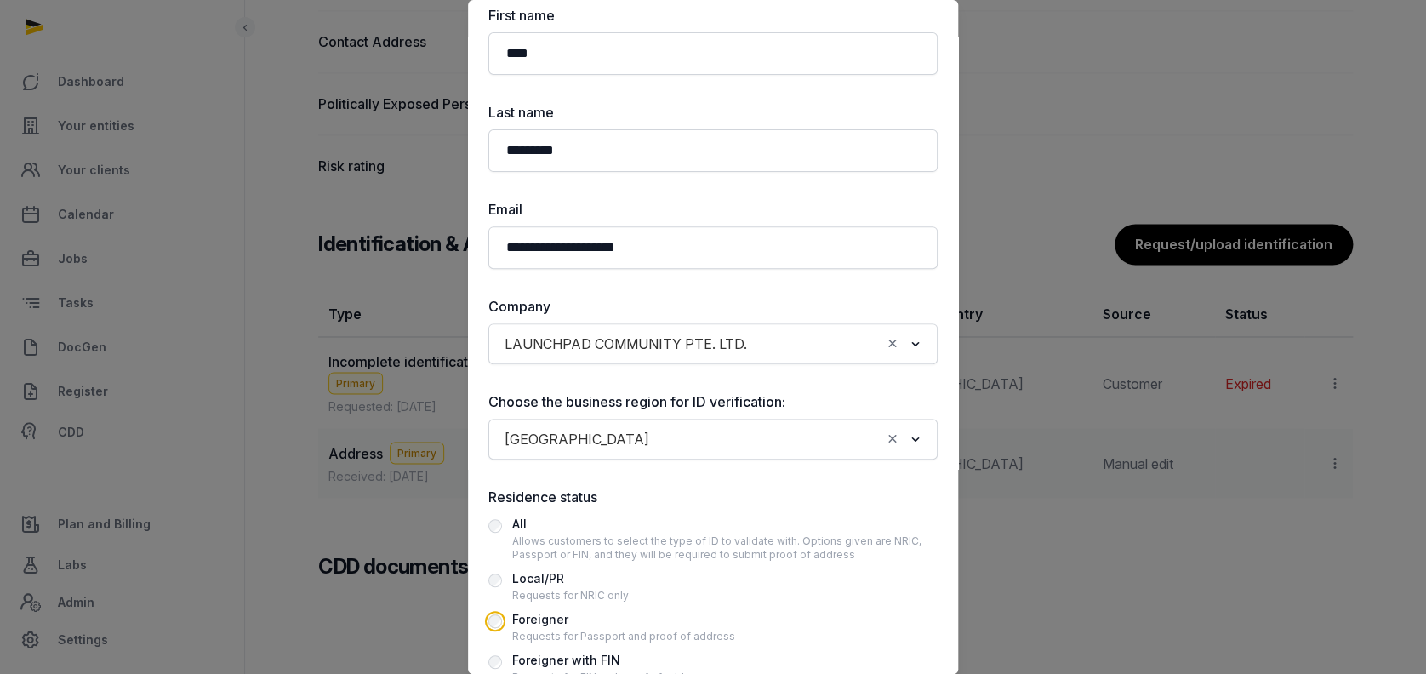
scroll to position [64, 0]
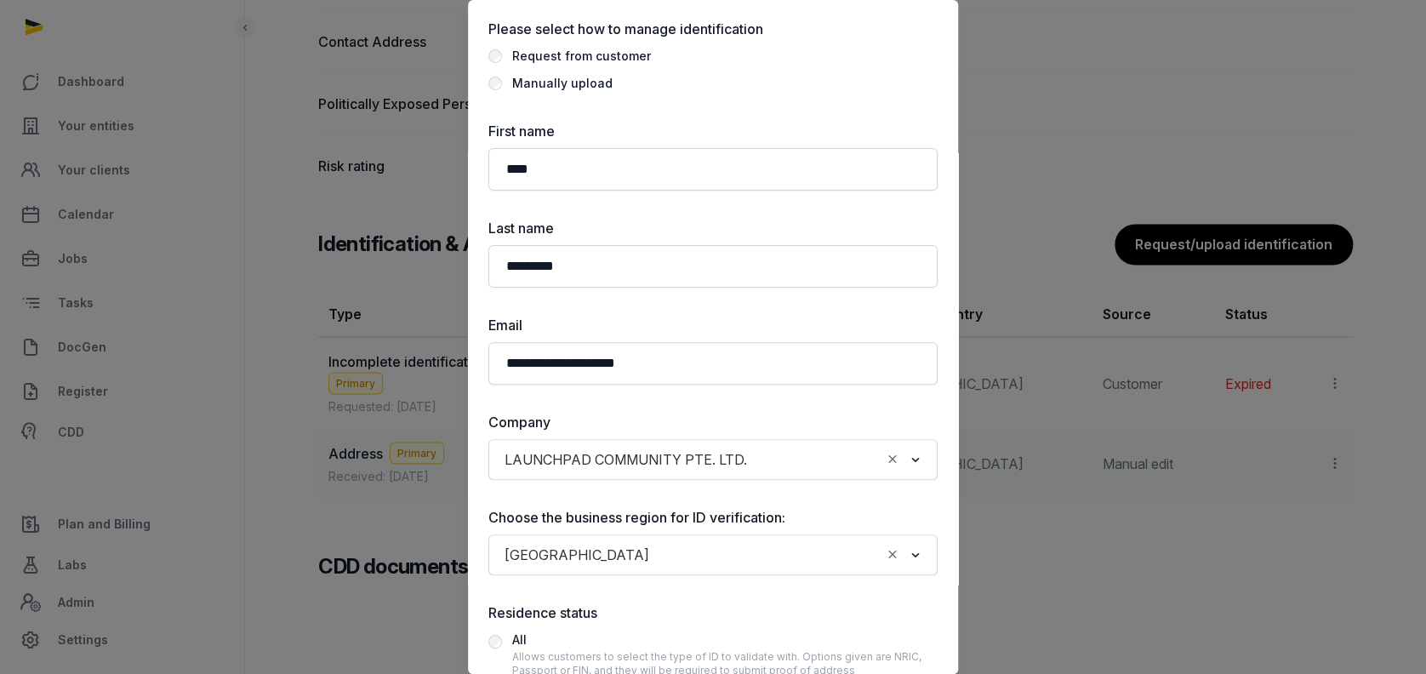
click at [563, 90] on div "Manually upload" at bounding box center [562, 83] width 100 height 20
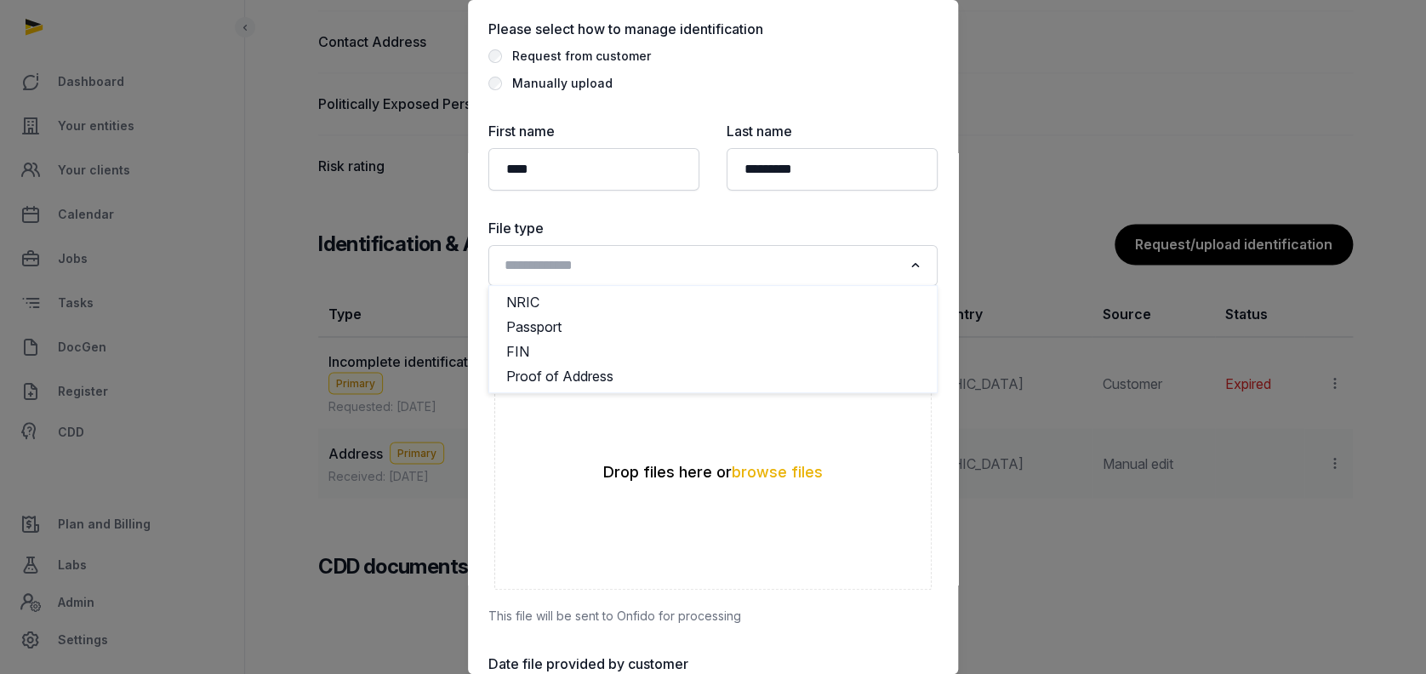
click at [603, 268] on input "Search for option" at bounding box center [701, 266] width 404 height 24
click at [544, 334] on li "Passport" at bounding box center [713, 327] width 448 height 25
click at [735, 459] on div "Uppy Dashboard" at bounding box center [713, 469] width 436 height 240
click at [742, 470] on button "browse files" at bounding box center [777, 473] width 91 height 16
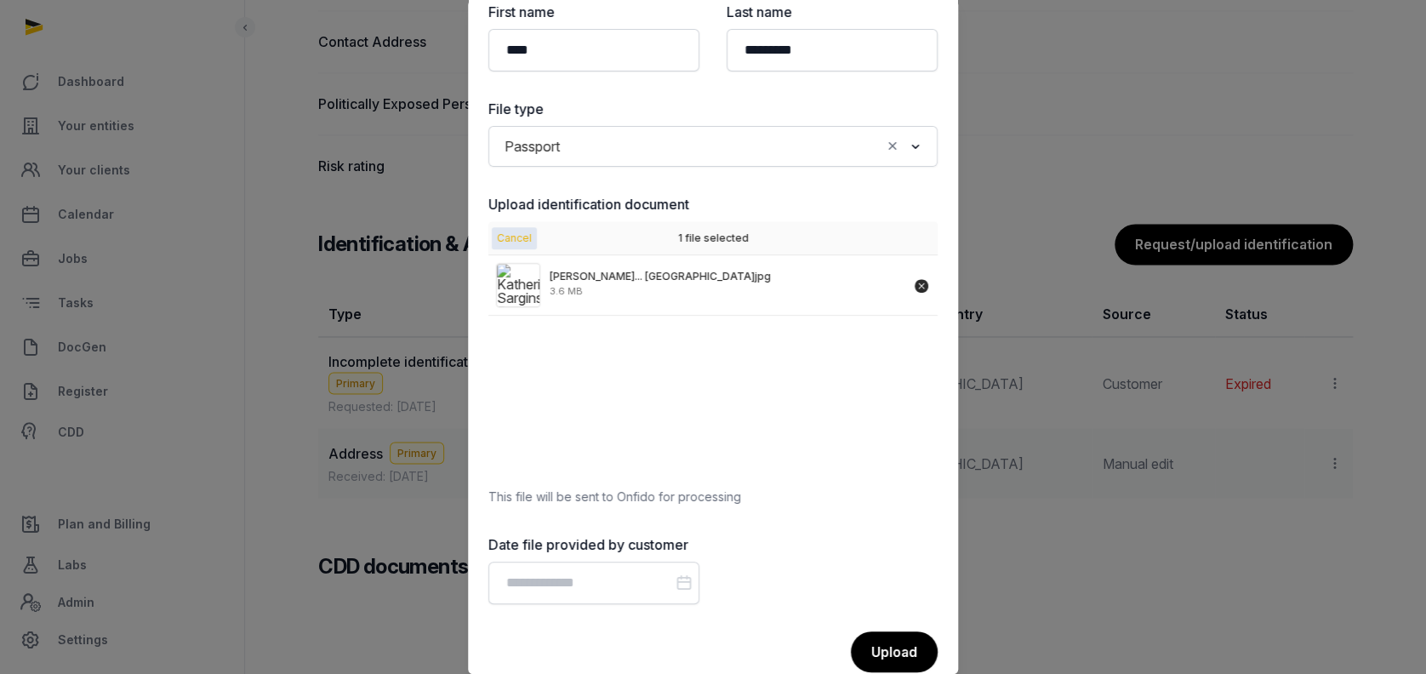
scroll to position [214, 0]
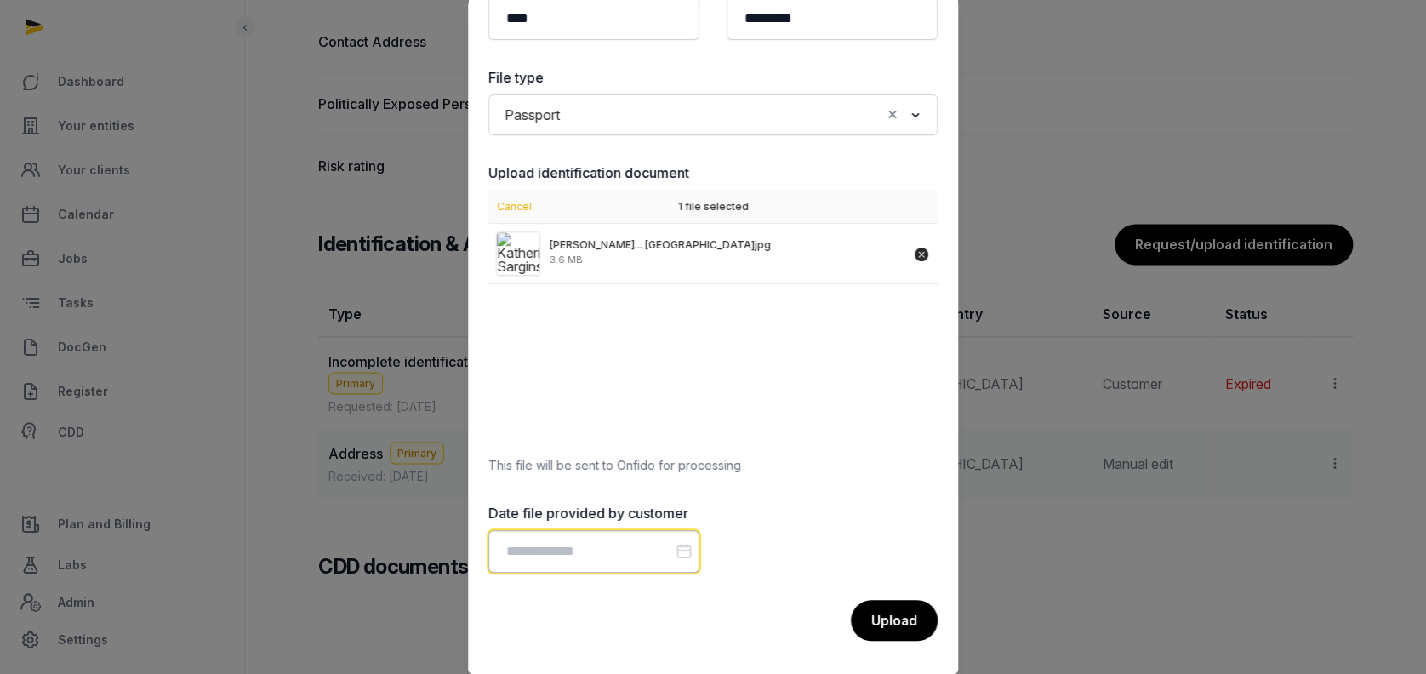
click at [633, 547] on input "Datepicker input" at bounding box center [594, 551] width 211 height 43
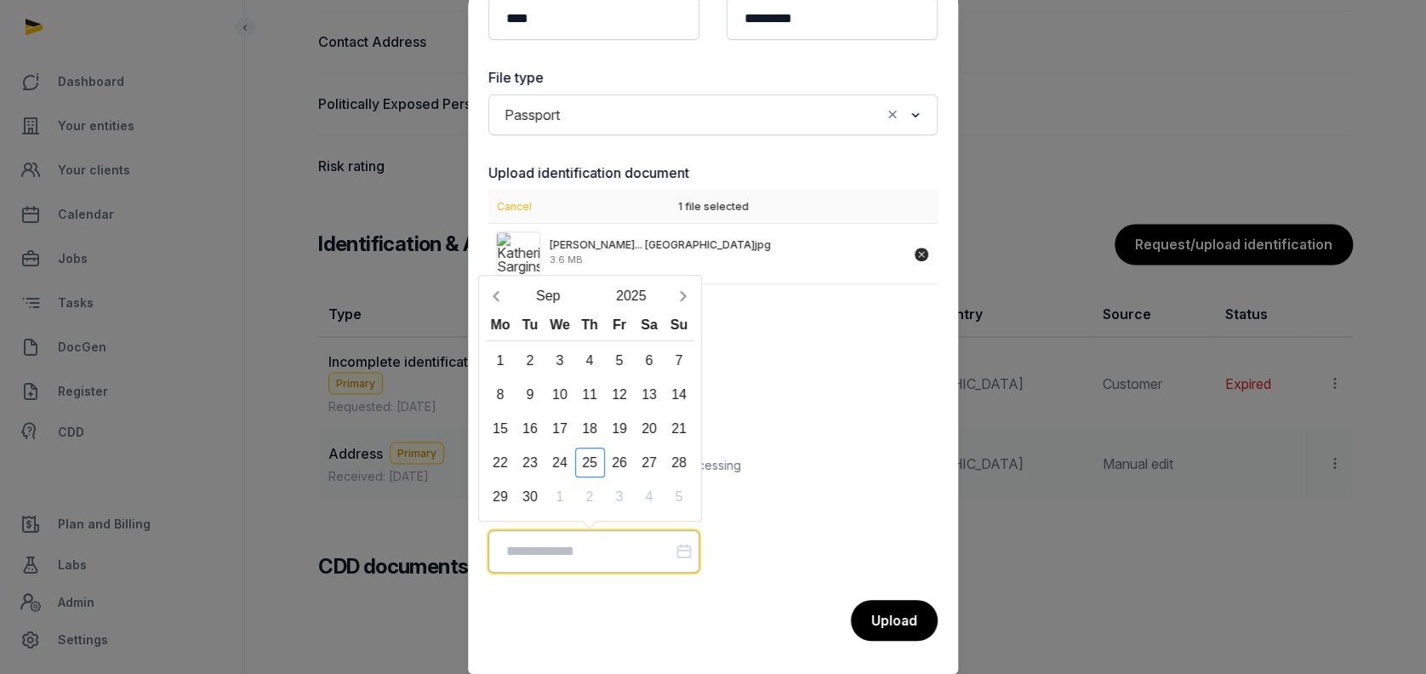
click at [645, 544] on input "Datepicker input" at bounding box center [594, 551] width 211 height 43
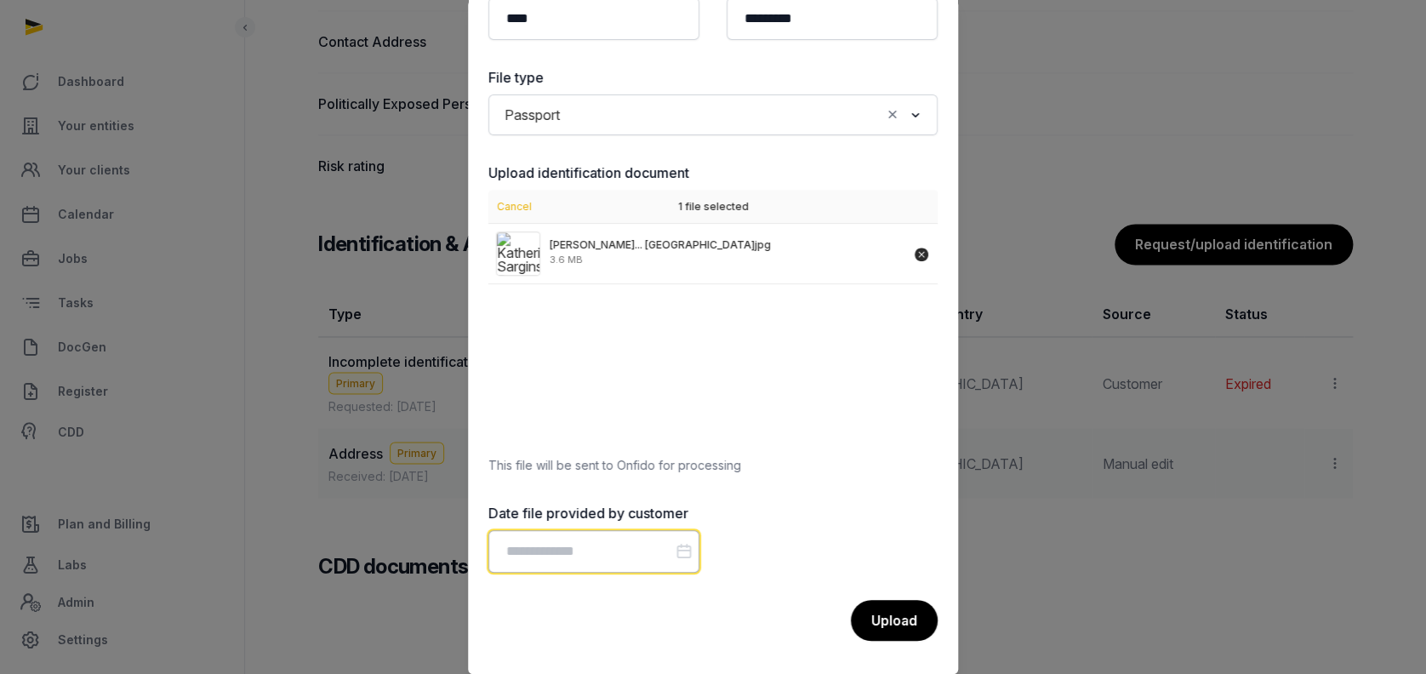
click at [593, 549] on input "Datepicker input" at bounding box center [594, 551] width 211 height 43
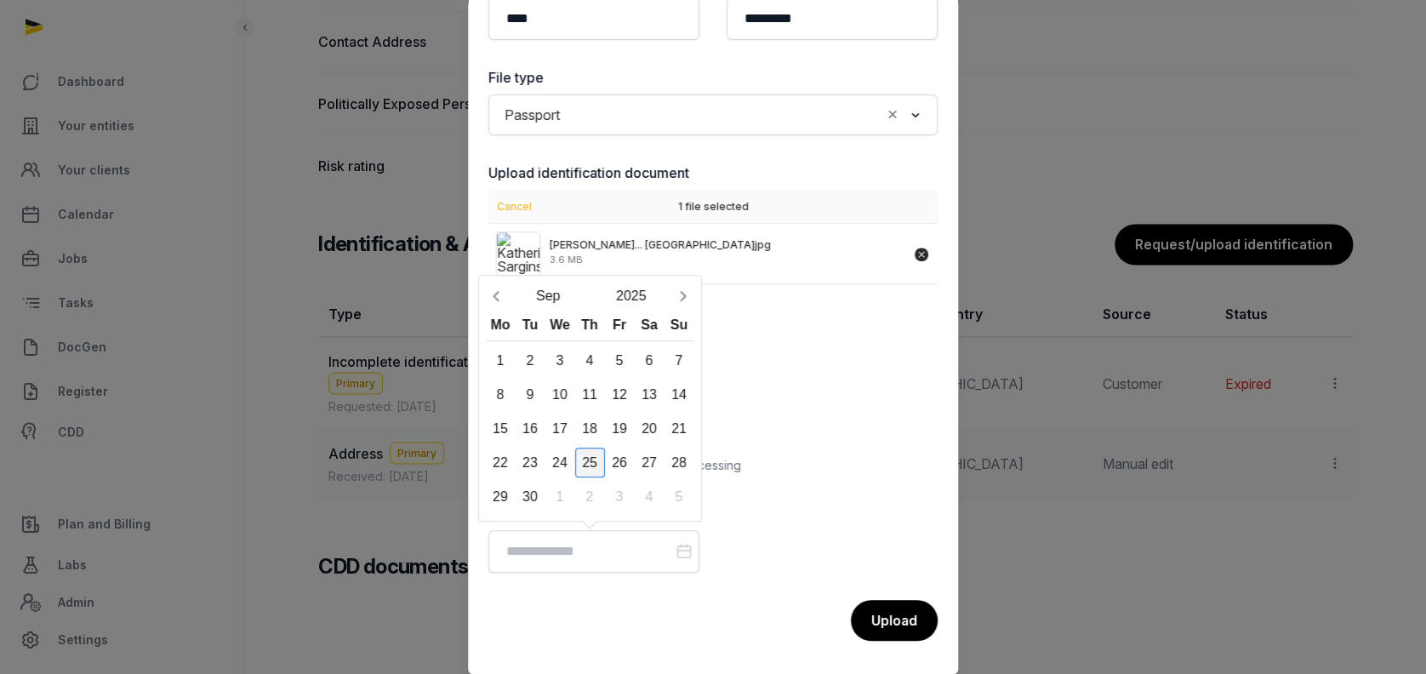
click at [585, 455] on div "25" at bounding box center [590, 463] width 30 height 30
type input "**********"
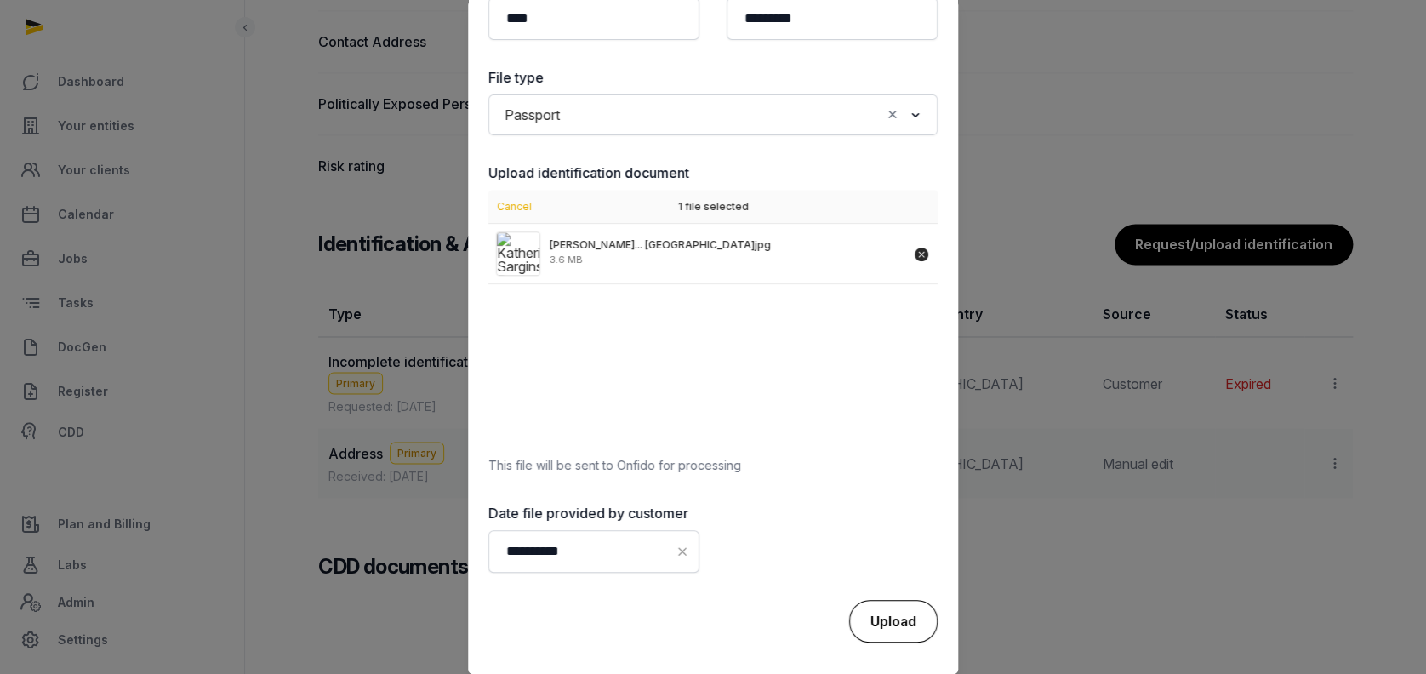
click at [880, 623] on div "Upload" at bounding box center [893, 621] width 89 height 43
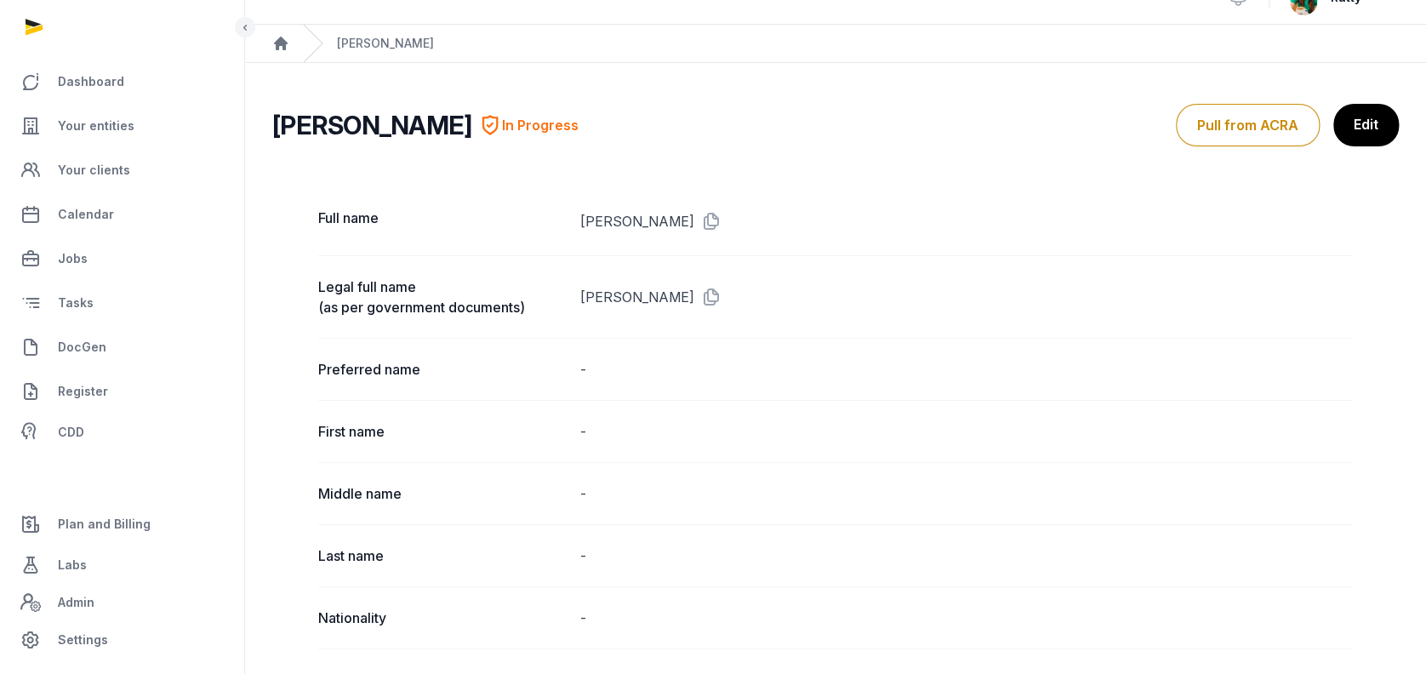
scroll to position [0, 0]
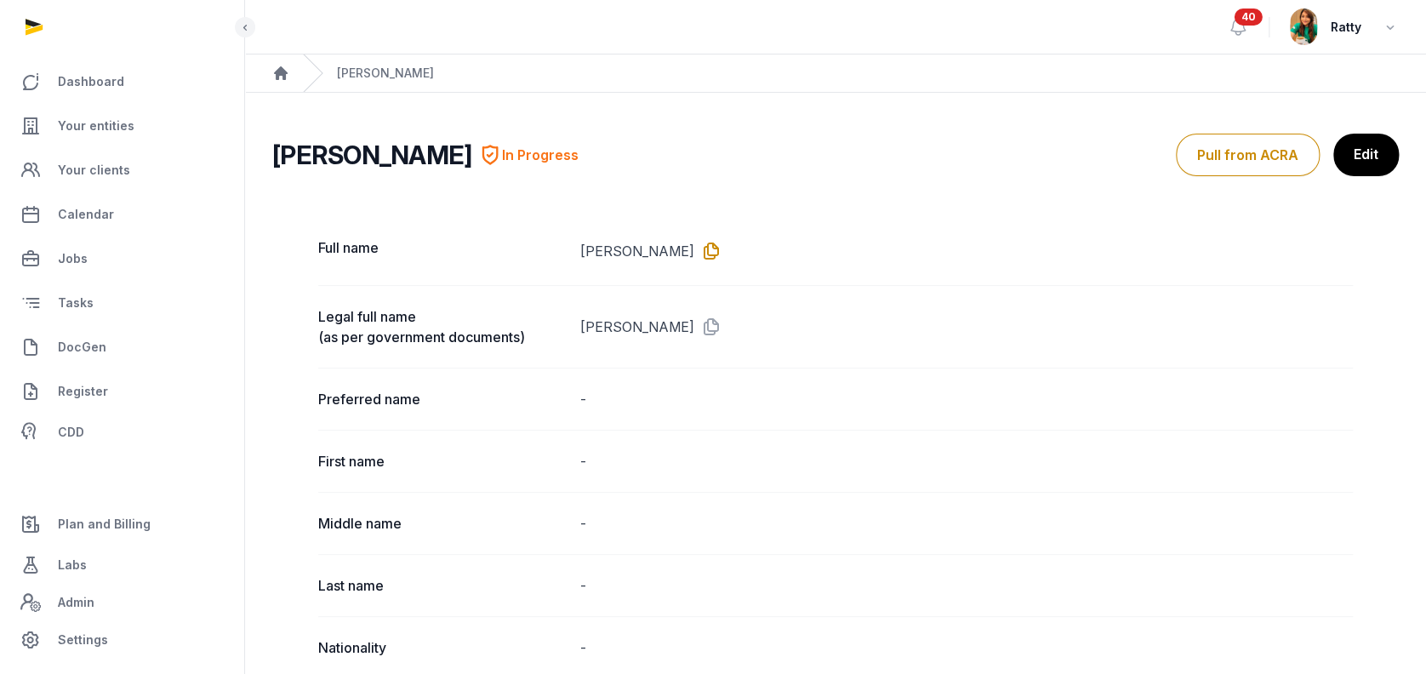
click at [694, 243] on icon at bounding box center [707, 250] width 27 height 27
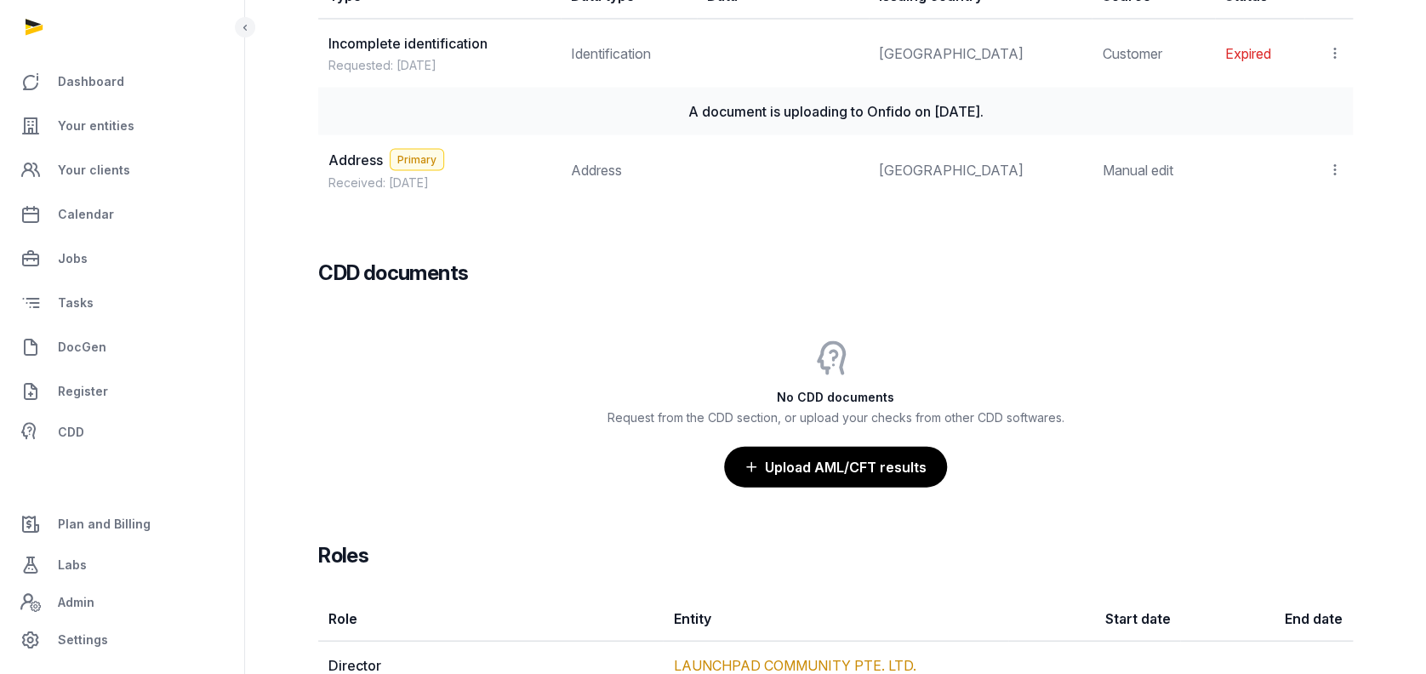
scroll to position [1619, 0]
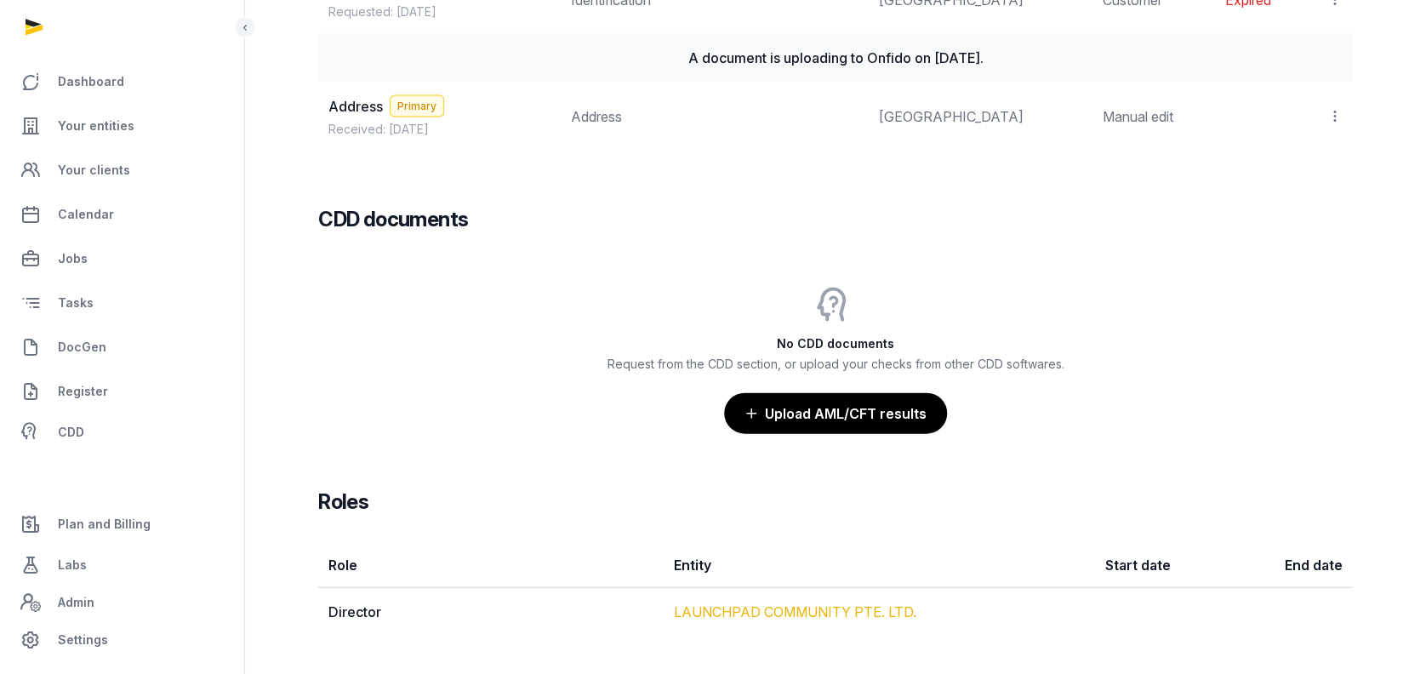
click at [753, 603] on link "LAUNCHPAD COMMUNITY PTE. LTD." at bounding box center [794, 611] width 243 height 17
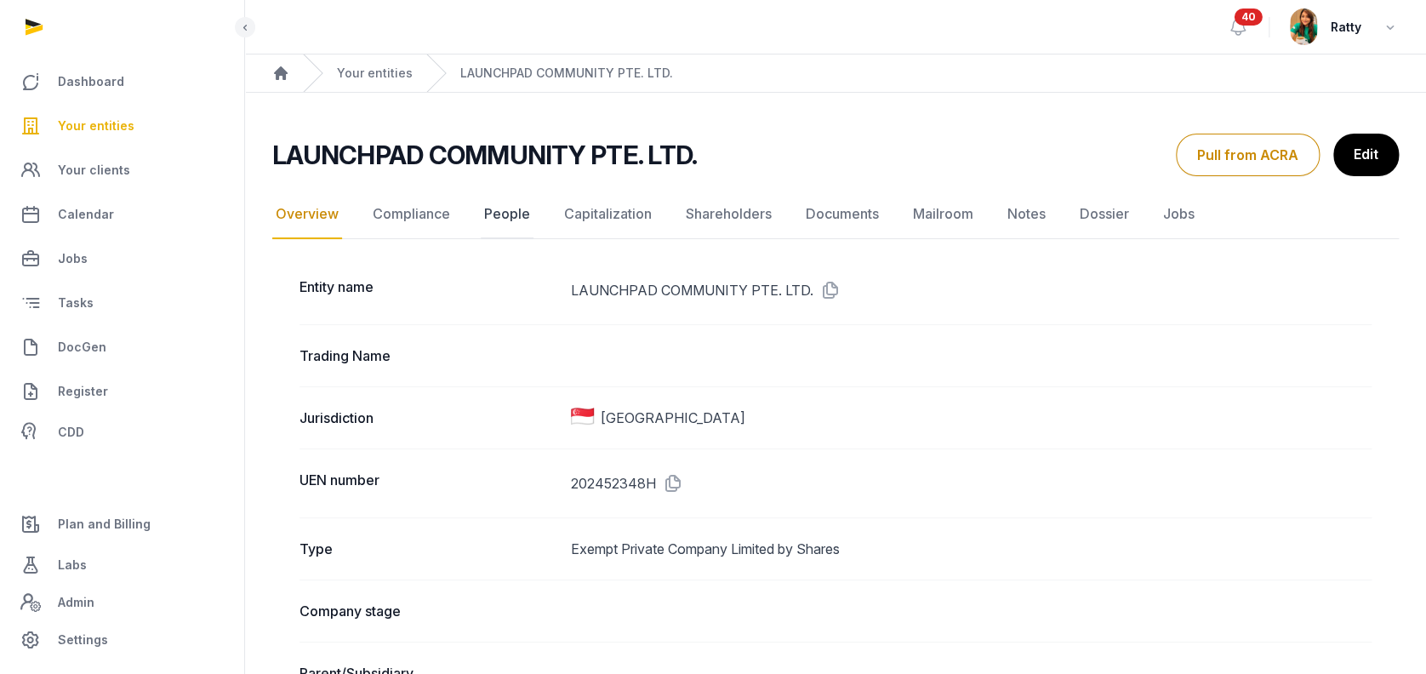
click at [489, 208] on link "People" at bounding box center [507, 214] width 53 height 49
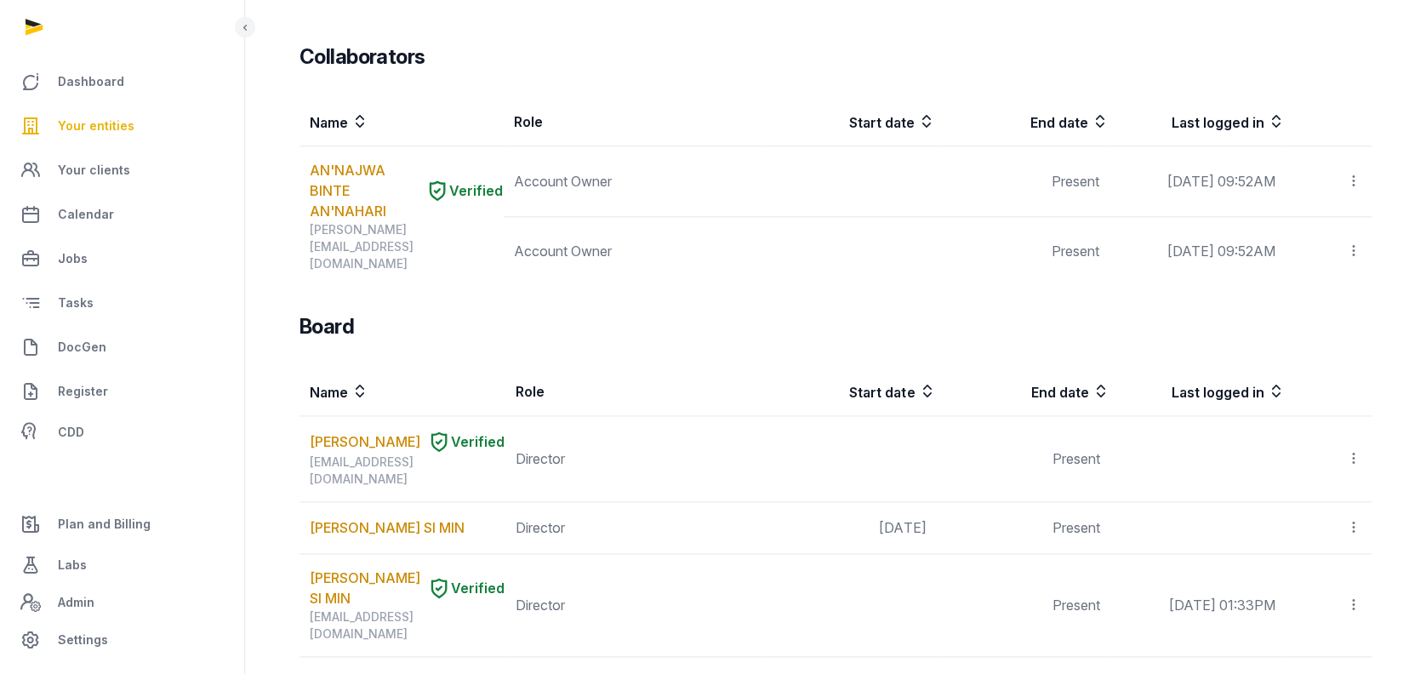
scroll to position [907, 0]
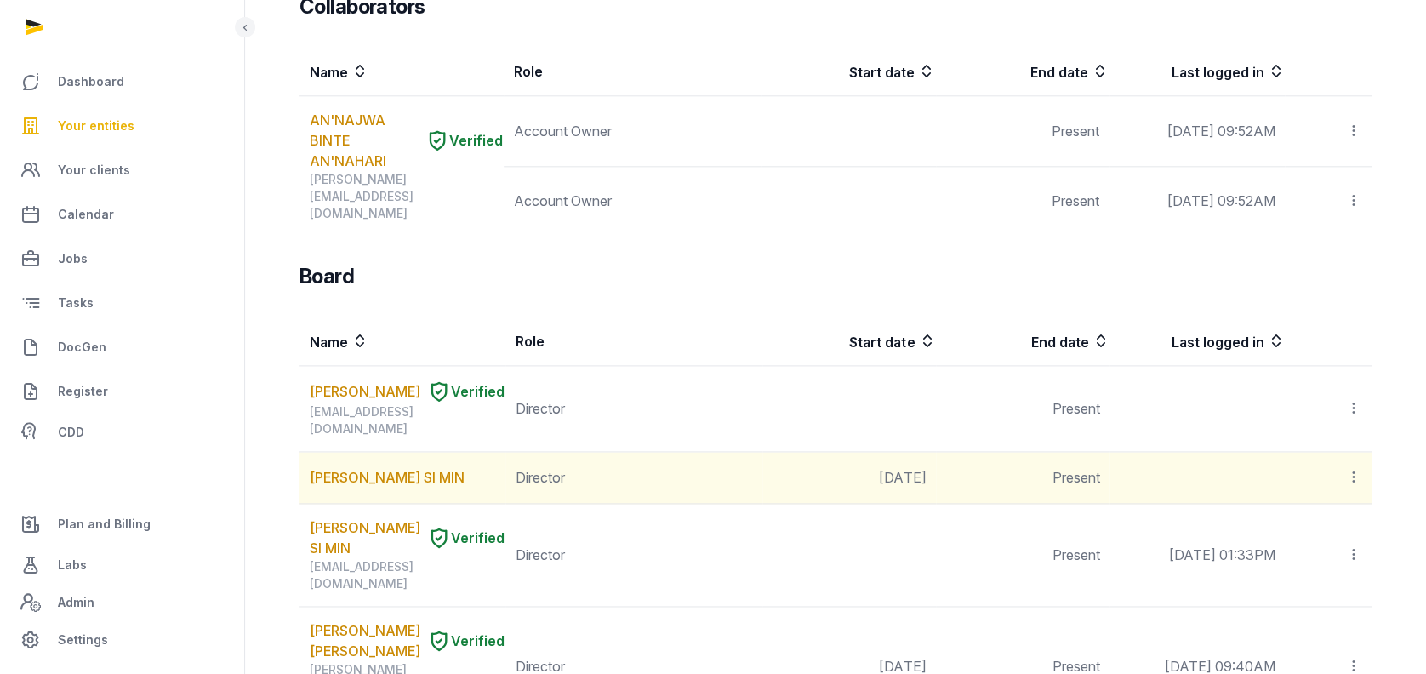
click at [1352, 468] on icon at bounding box center [1353, 477] width 15 height 18
click at [1322, 574] on div "Delete" at bounding box center [1294, 591] width 136 height 34
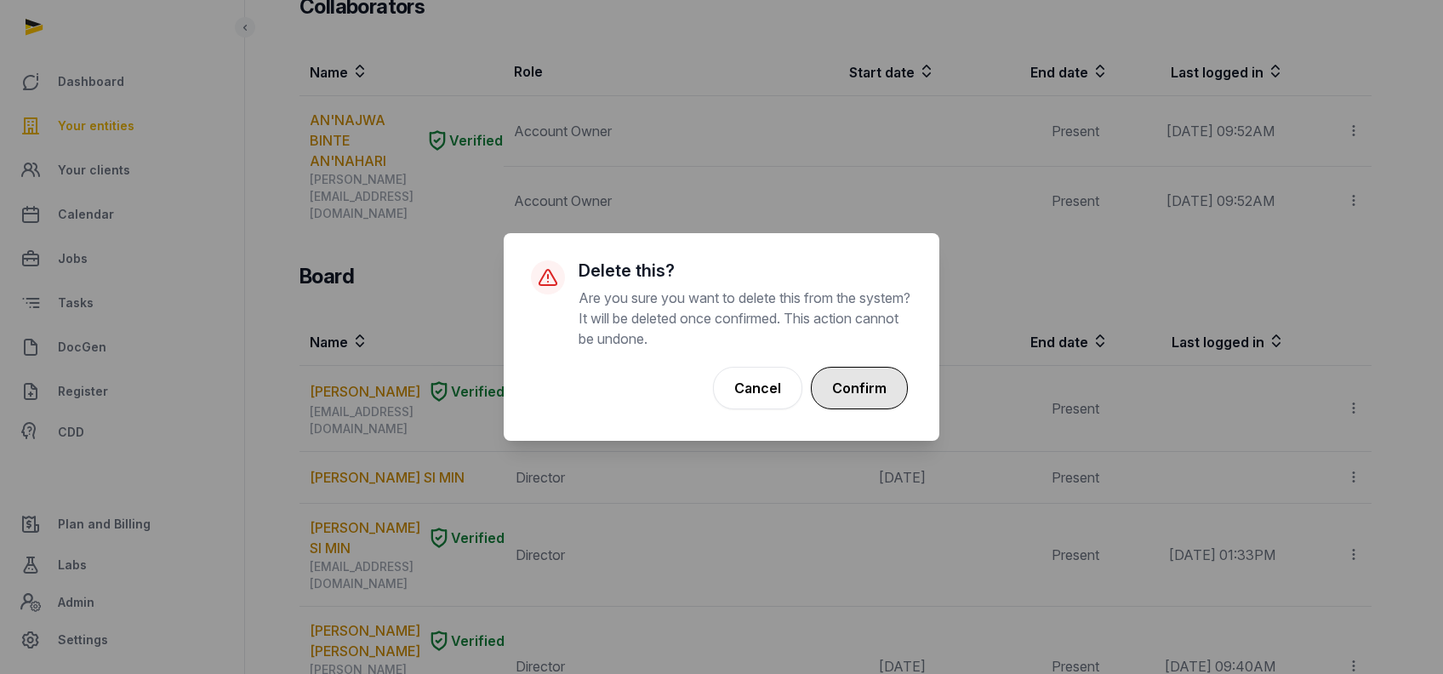
click at [870, 380] on button "Confirm" at bounding box center [859, 388] width 97 height 43
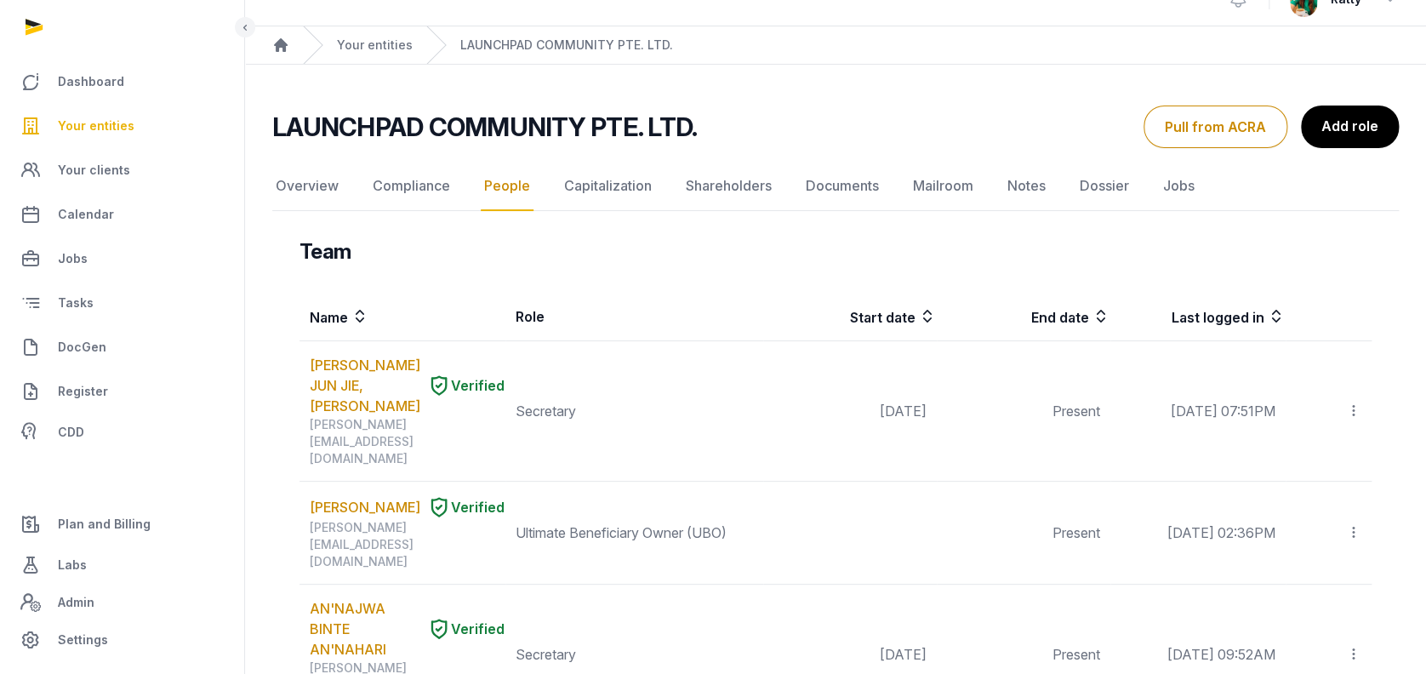
scroll to position [0, 0]
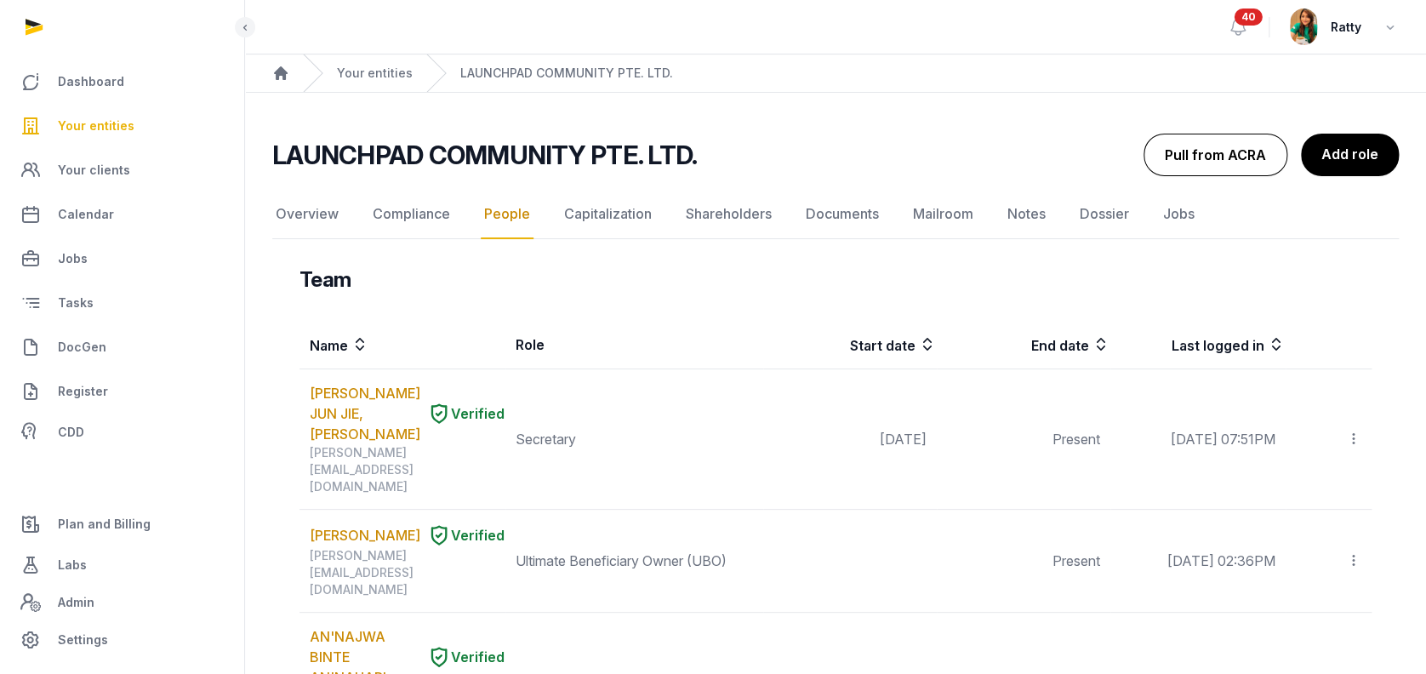
click at [1245, 157] on button "Pull from ACRA" at bounding box center [1216, 155] width 144 height 43
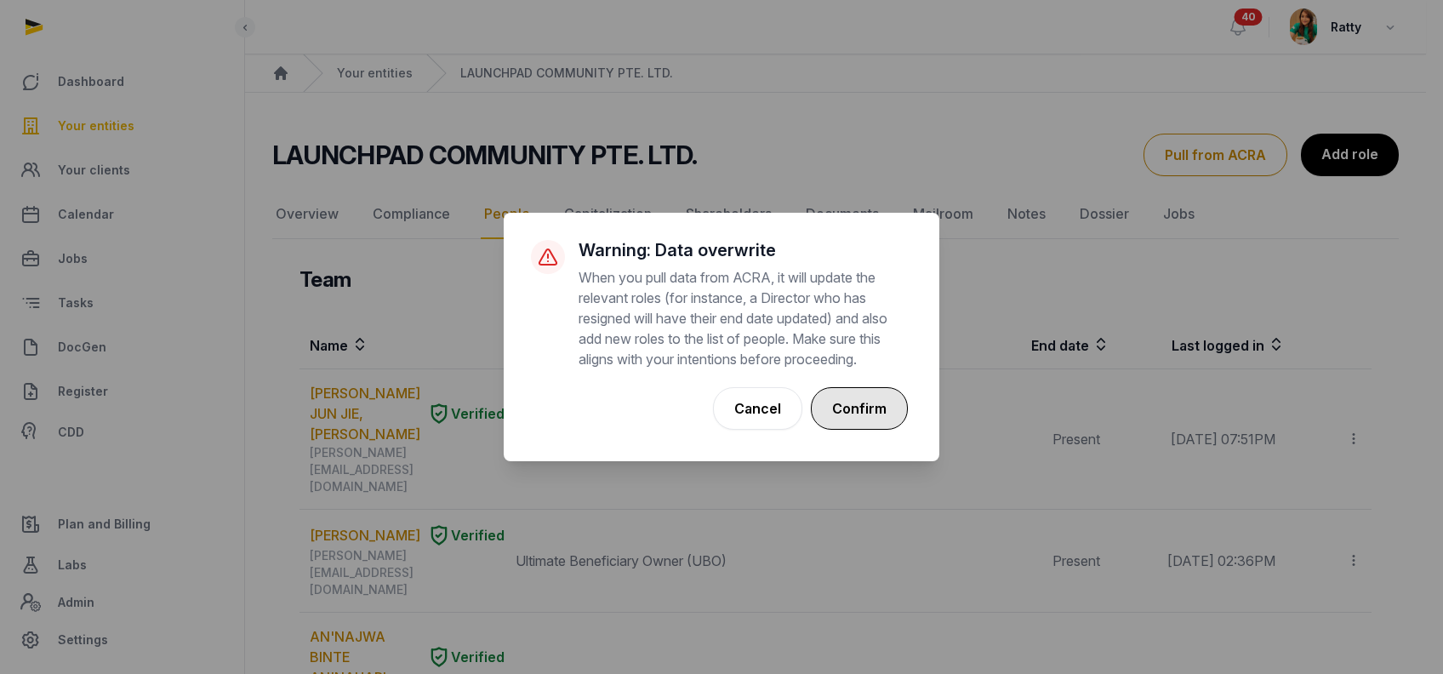
click at [849, 421] on button "Confirm" at bounding box center [859, 408] width 97 height 43
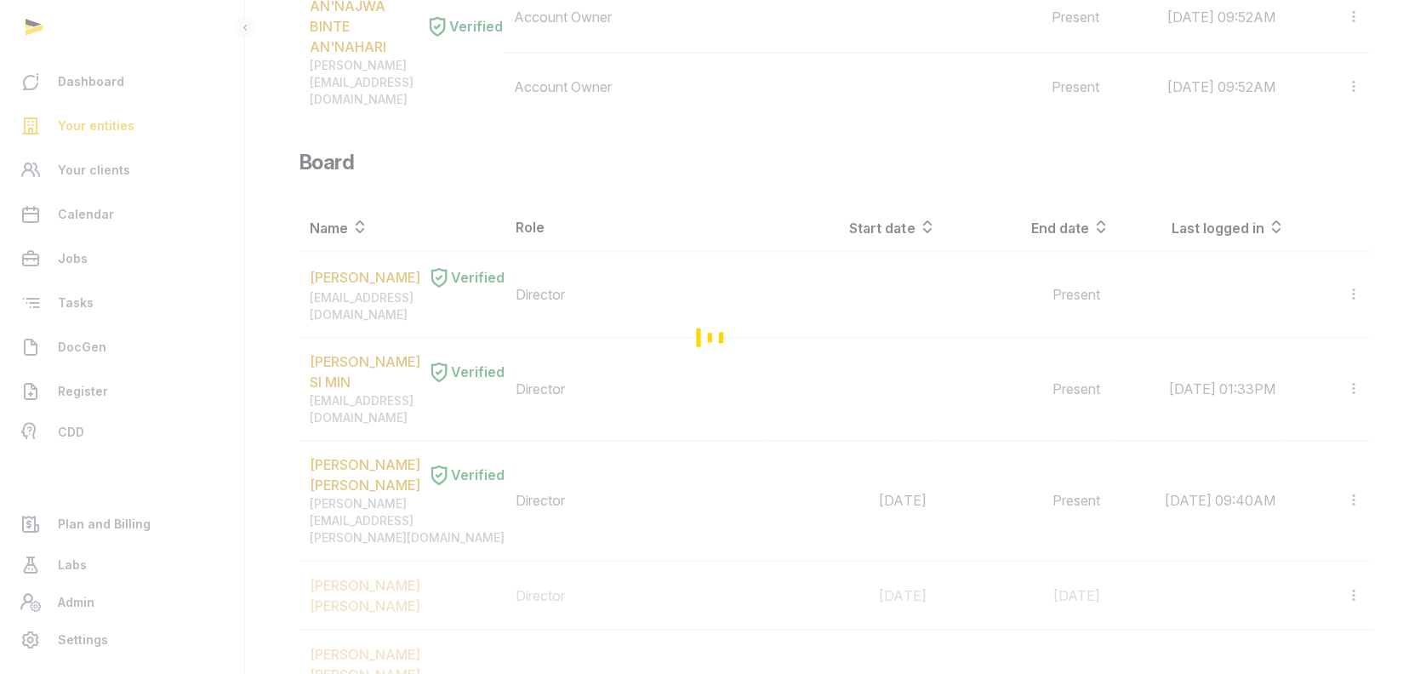
scroll to position [1078, 0]
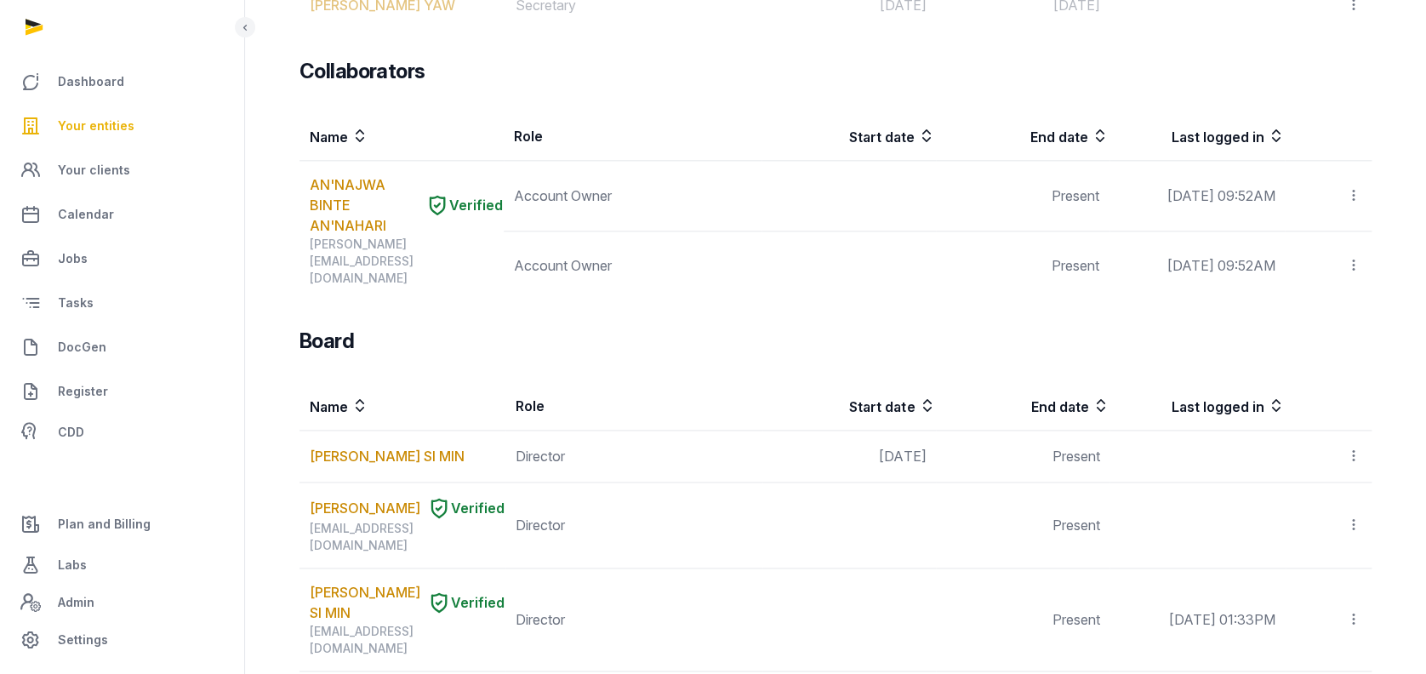
scroll to position [1021, 0]
